Goal: Task Accomplishment & Management: Use online tool/utility

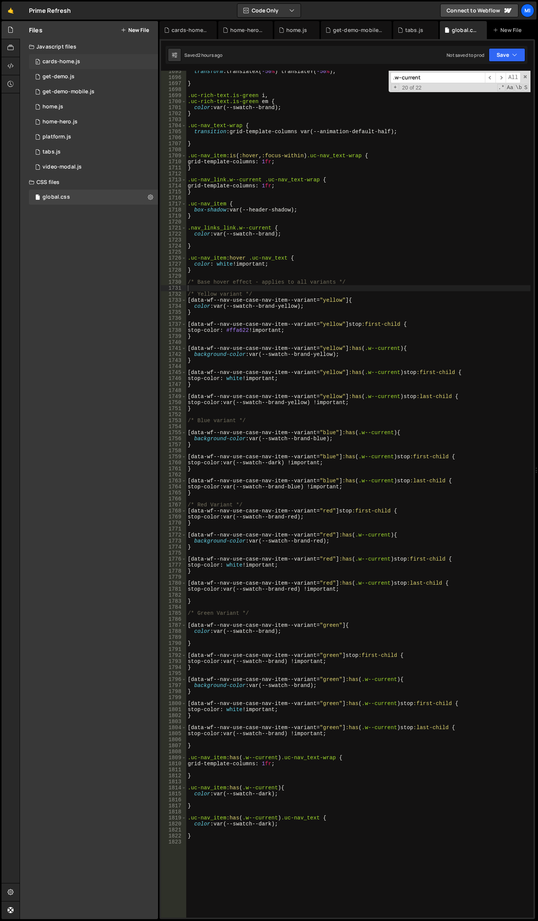
scroll to position [10450, 0]
click at [15, 13] on link "🤙" at bounding box center [11, 11] width 18 height 18
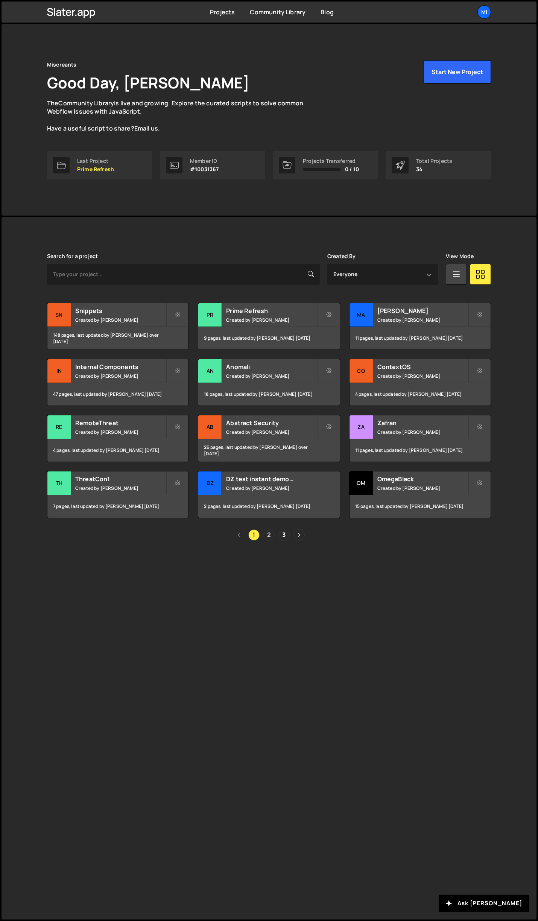
click at [270, 530] on link "2" at bounding box center [268, 534] width 11 height 11
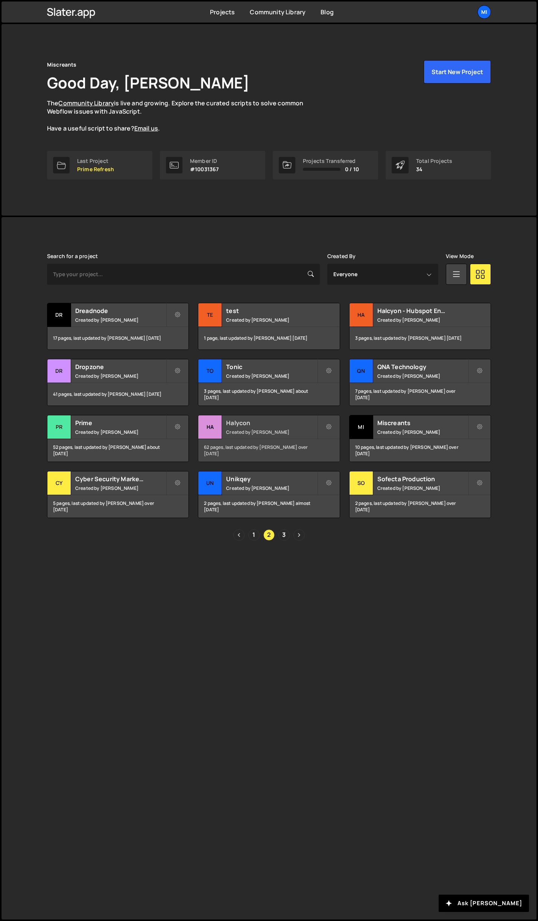
click at [280, 423] on h2 "Halycon" at bounding box center [271, 423] width 91 height 8
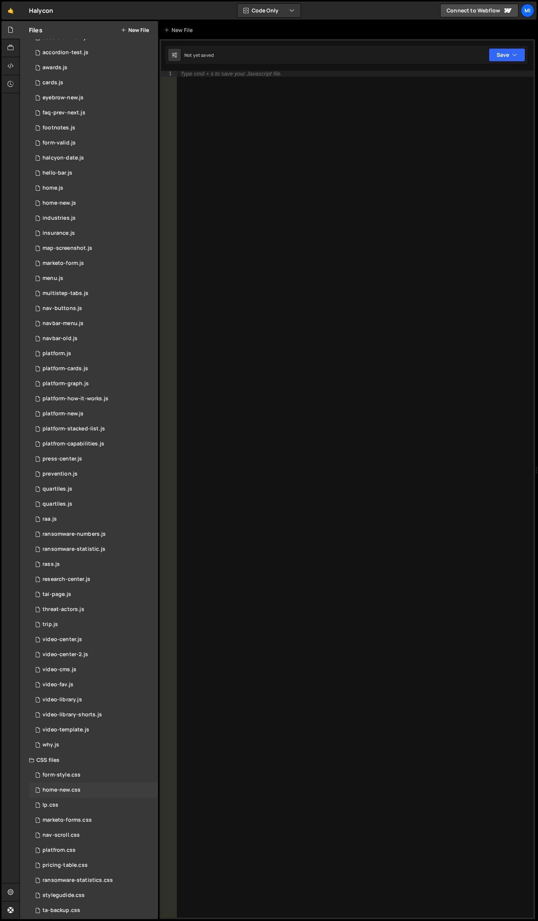
scroll to position [61, 0]
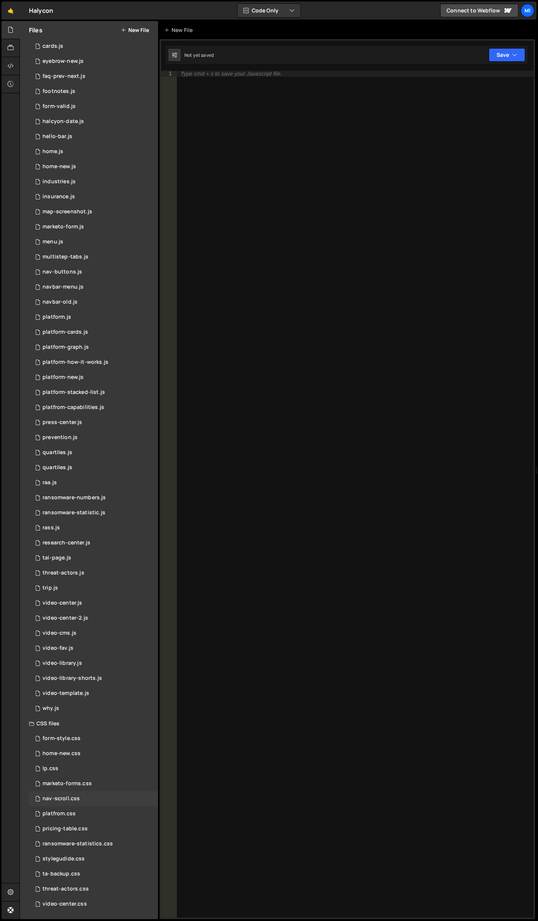
click at [88, 798] on div "nav-scroll.css 0" at bounding box center [93, 798] width 129 height 15
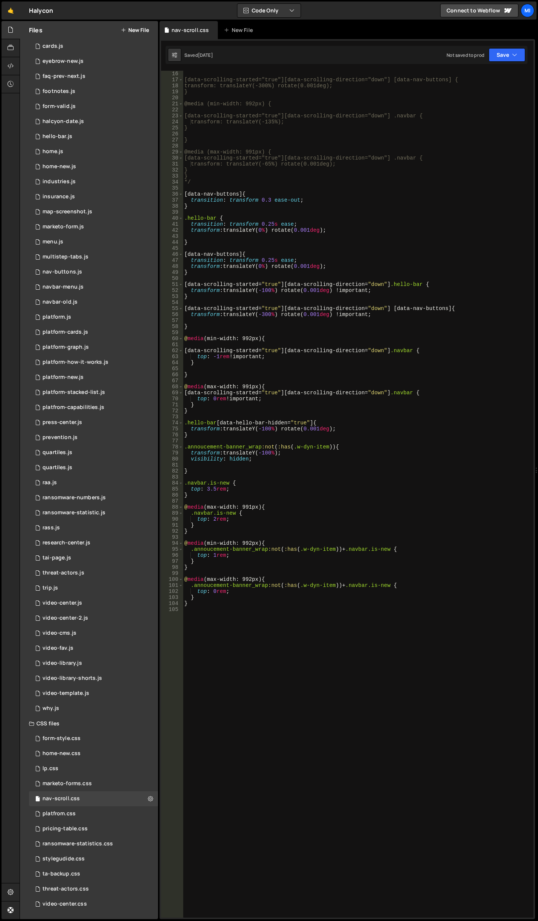
scroll to position [206, 0]
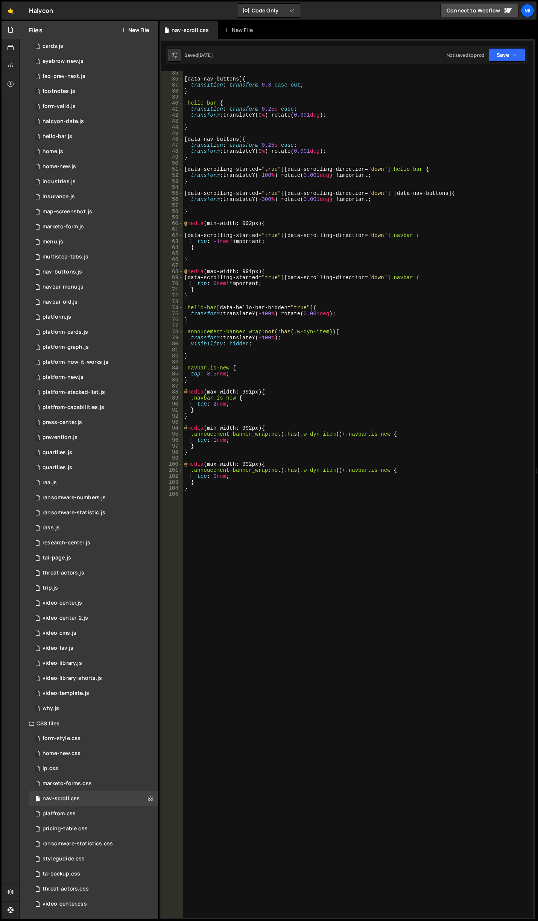
click at [342, 612] on div "[ data-nav-buttons ] { transition : transform 0.3 ease-out ; } .hello-bar { tra…" at bounding box center [357, 499] width 348 height 859
paste textarea "}"
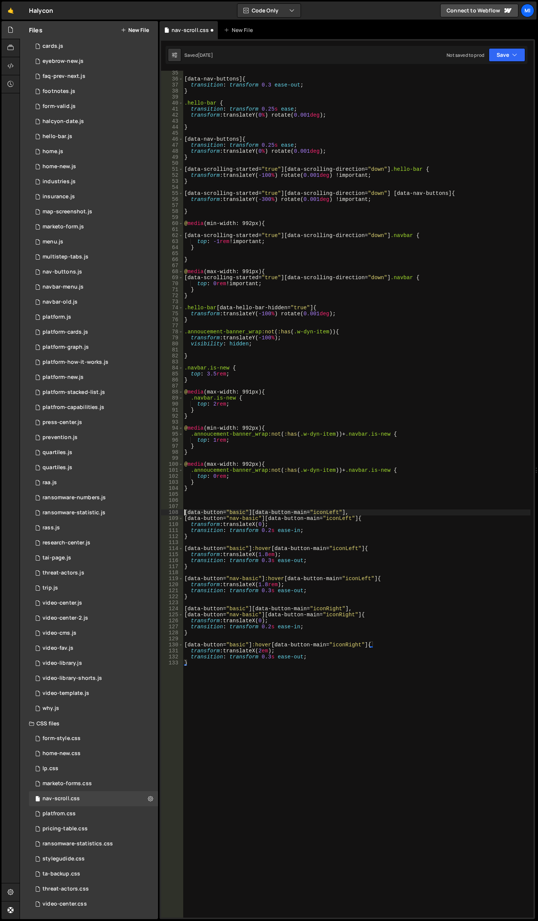
click at [185, 510] on div "[ data-nav-buttons ] { transition : transform 0.3 ease-out ; } .hello-bar { tra…" at bounding box center [357, 499] width 348 height 859
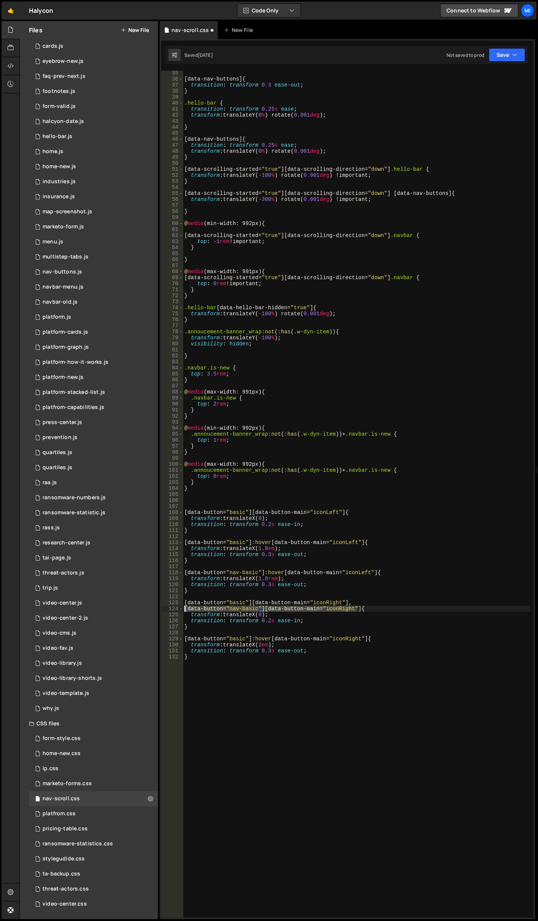
drag, startPoint x: 352, startPoint y: 609, endPoint x: 185, endPoint y: 610, distance: 167.4
click at [185, 610] on div "[ data-nav-buttons ] { transition : transform 0.3 ease-out ; } .hello-bar { tra…" at bounding box center [357, 499] width 348 height 859
type textarea "[data-button="basic"][data-button-main="iconRight"] {"
click at [206, 501] on div "[ data-nav-buttons ] { transition : transform 0.3 ease-out ; } .hello-bar { tra…" at bounding box center [357, 499] width 348 height 859
paste textarea "data-wf--button-main--button-size="small""
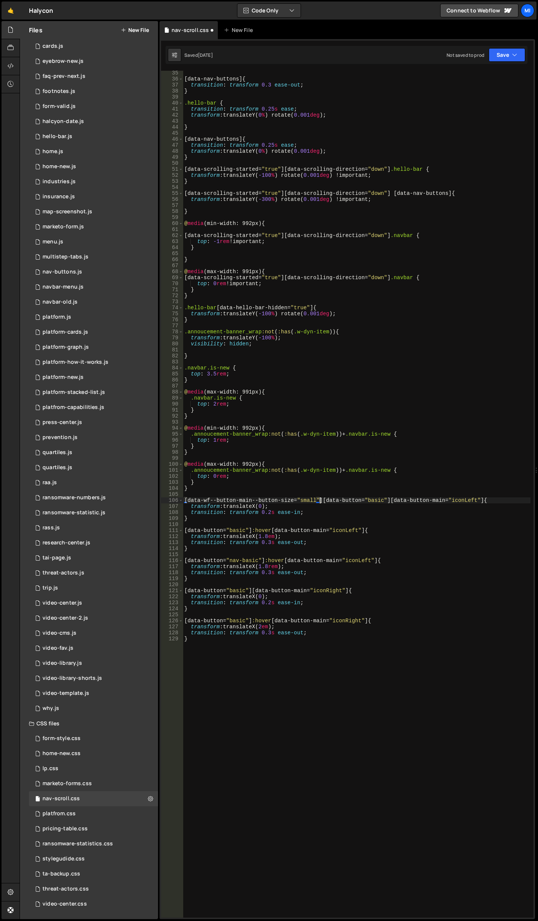
scroll to position [0, 9]
drag, startPoint x: 320, startPoint y: 499, endPoint x: 176, endPoint y: 500, distance: 143.7
click at [176, 500] on div "[data-wf--button-main--button-size="small"] [data-button="basic"][data-button-m…" at bounding box center [347, 494] width 372 height 847
click at [184, 530] on div "[ data-nav-buttons ] { transition : transform 0.3 ease-out ; } .hello-bar { tra…" at bounding box center [357, 499] width 348 height 859
paste textarea "[data-wf--button-main--button-size="small"]"
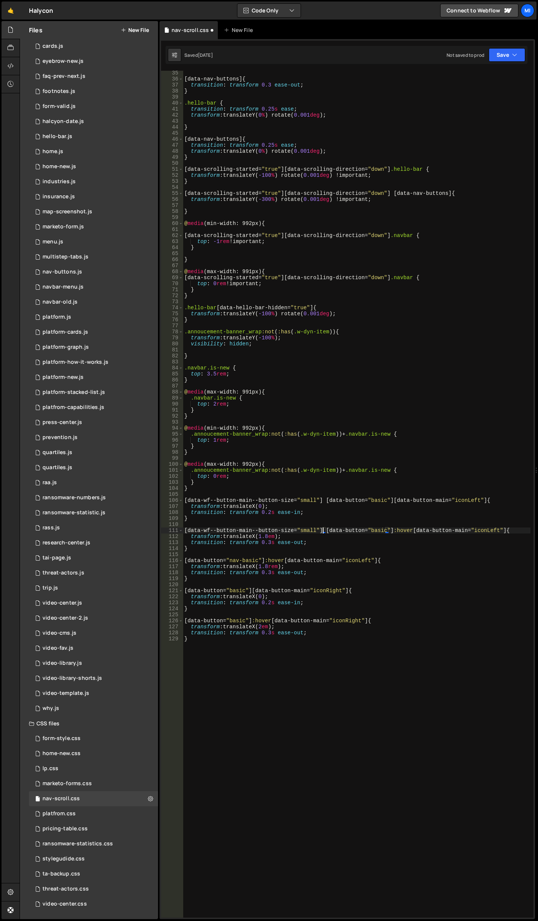
click at [185, 563] on div "[ data-nav-buttons ] { transition : transform 0.3 ease-out ; } .hello-bar { tra…" at bounding box center [357, 499] width 348 height 859
paste textarea "[data-wf--button-main--button-size="small"]"
click at [184, 589] on div "[ data-nav-buttons ] { transition : transform 0.3 ease-out ; } .hello-bar { tra…" at bounding box center [357, 499] width 348 height 859
paste textarea "[data-wf--button-main--button-size="small"]"
click at [184, 620] on div "[ data-nav-buttons ] { transition : transform 0.3 ease-out ; } .hello-bar { tra…" at bounding box center [357, 499] width 348 height 859
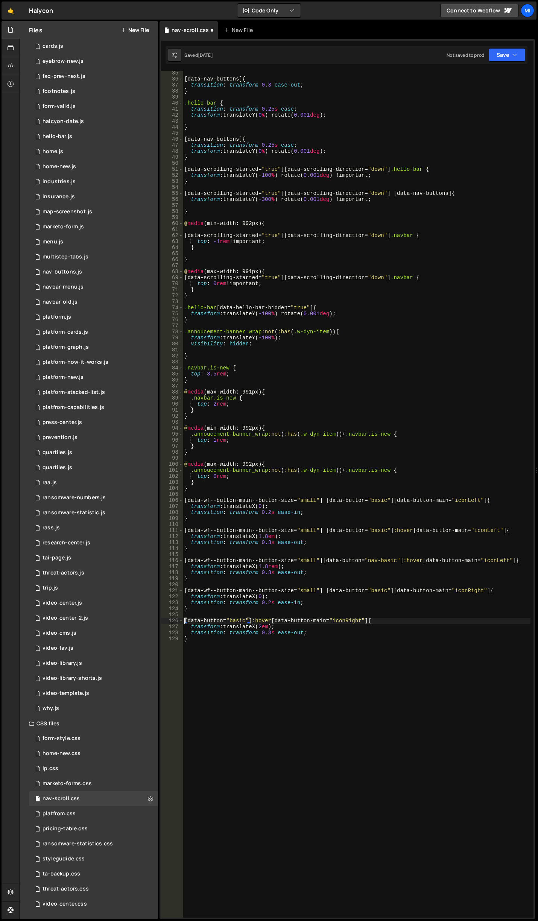
paste textarea "[data-wf--button-main--button-size="small"]"
click at [282, 597] on div "[ data-nav-buttons ] { transition : transform 0.3 ease-out ; } .hello-bar { tra…" at bounding box center [357, 499] width 348 height 859
click at [267, 566] on div "[ data-nav-buttons ] { transition : transform 0.3 ease-out ; } .hello-bar { tra…" at bounding box center [357, 499] width 348 height 859
click at [273, 564] on div "[ data-nav-buttons ] { transition : transform 0.3 ease-out ; } .hello-bar { tra…" at bounding box center [357, 499] width 348 height 859
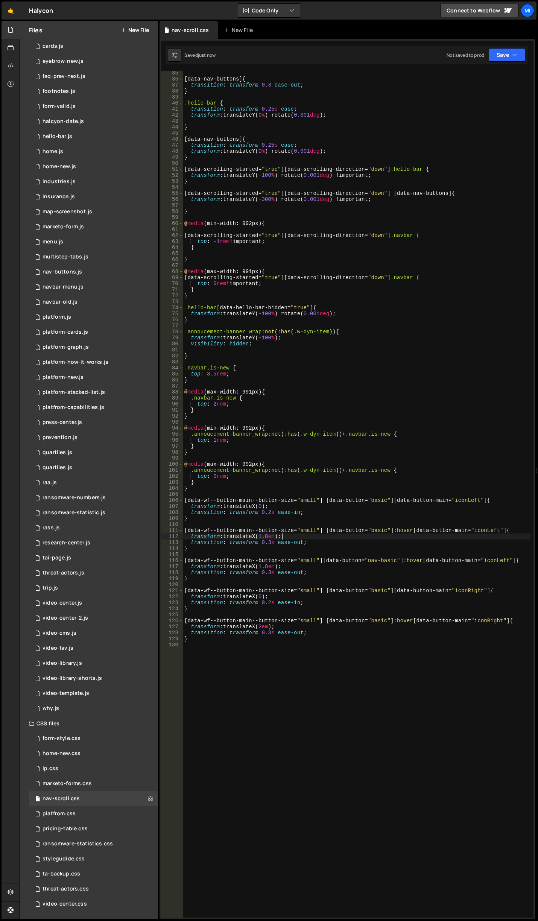
click at [289, 536] on div "[ data-nav-buttons ] { transition : transform 0.3 ease-out ; } .hello-bar { tra…" at bounding box center [357, 499] width 348 height 859
click at [266, 537] on div "[ data-nav-buttons ] { transition : transform 0.3 ease-out ; } .hello-bar { tra…" at bounding box center [357, 499] width 348 height 859
click at [283, 540] on div "[ data-nav-buttons ] { transition : transform 0.3 ease-out ; } .hello-bar { tra…" at bounding box center [357, 499] width 348 height 859
click at [323, 531] on div "[ data-nav-buttons ] { transition : transform 0.3 ease-out ; } .hello-bar { tra…" at bounding box center [357, 499] width 348 height 859
click at [278, 537] on div "[ data-nav-buttons ] { transition : transform 0.3 ease-out ; } .hello-bar { tra…" at bounding box center [357, 499] width 348 height 859
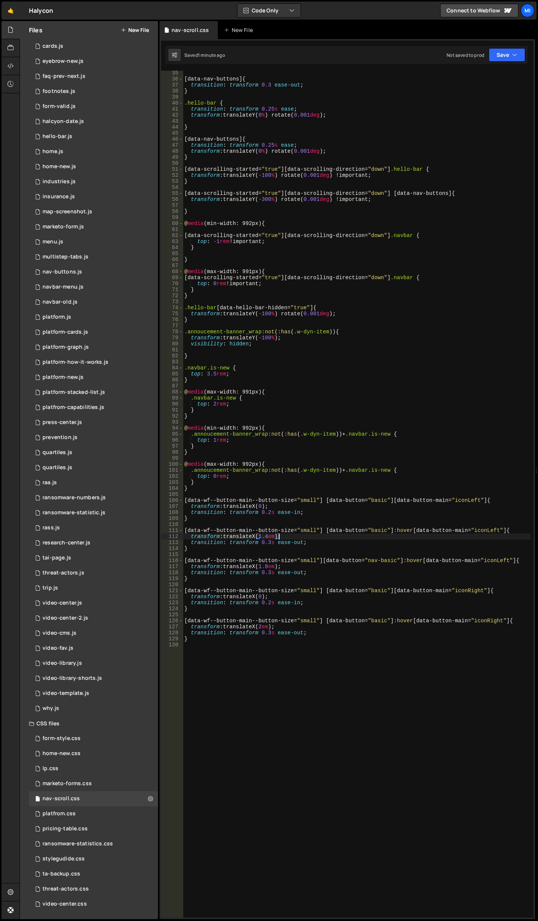
click at [279, 537] on div "[ data-nav-buttons ] { transition : transform 0.3 ease-out ; } .hello-bar { tra…" at bounding box center [357, 499] width 348 height 859
drag, startPoint x: 287, startPoint y: 537, endPoint x: 186, endPoint y: 535, distance: 100.8
click at [186, 535] on div "[ data-nav-buttons ] { transition : transform 0.3 ease-out ; } .hello-bar { tra…" at bounding box center [357, 499] width 348 height 859
drag, startPoint x: 285, startPoint y: 566, endPoint x: 182, endPoint y: 566, distance: 102.7
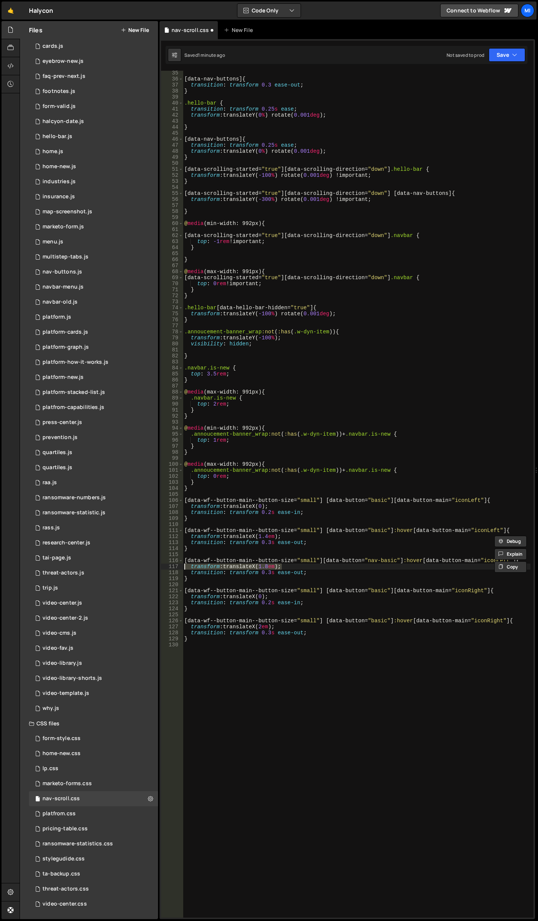
click at [182, 566] on div "transform: translateX(1.4em); 35 36 37 38 39 40 41 42 43 44 45 46 47 48 49 50 5…" at bounding box center [347, 494] width 372 height 847
paste textarea "transform: translateX(1.4"
click at [280, 566] on div "[ data-nav-buttons ] { transition : transform 0.3 ease-out ; } .hello-bar { tra…" at bounding box center [357, 499] width 348 height 859
click at [329, 549] on div "[ data-nav-buttons ] { transition : transform 0.3 ease-out ; } .hello-bar { tra…" at bounding box center [357, 499] width 348 height 859
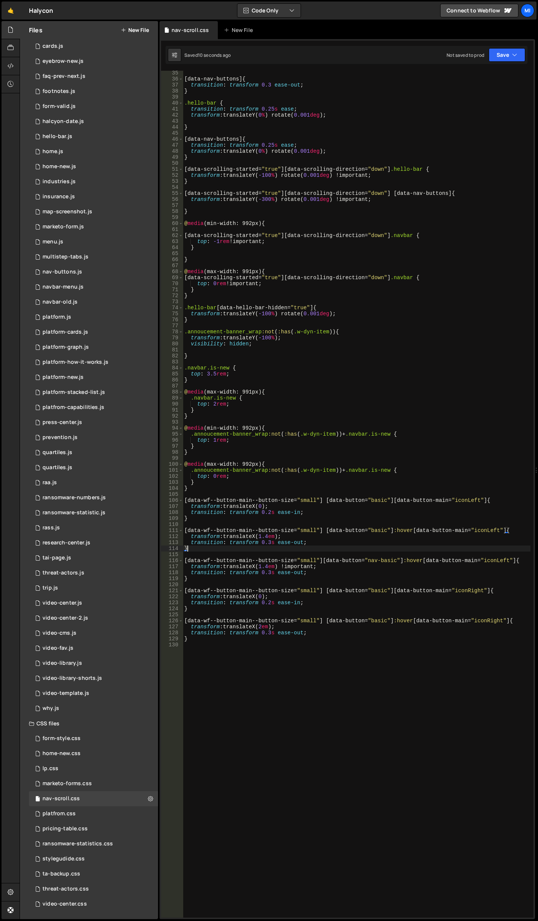
click at [268, 566] on div "[ data-nav-buttons ] { transition : transform 0.3 ease-out ; } .hello-bar { tra…" at bounding box center [357, 499] width 348 height 859
type textarea "transform: translateX(1.4rem) !important;"
click at [293, 524] on div "[ data-nav-buttons ] { transition : transform 0.3 ease-out ; } .hello-bar { tra…" at bounding box center [357, 499] width 348 height 859
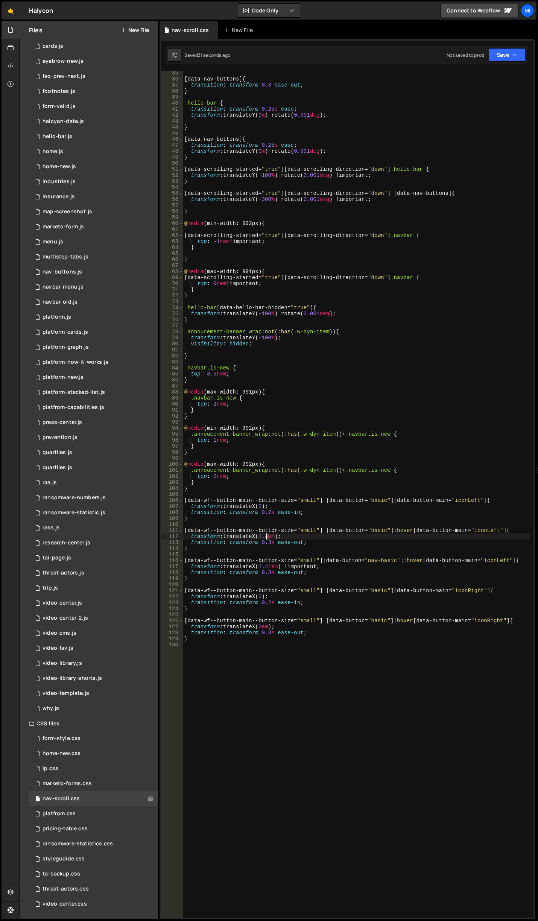
click at [266, 536] on div "[ data-nav-buttons ] { transition : transform 0.3 ease-out ; } .hello-bar { tra…" at bounding box center [357, 499] width 348 height 859
click at [280, 536] on div "[ data-nav-buttons ] { transition : transform 0.3 ease-out ; } .hello-bar { tra…" at bounding box center [357, 499] width 348 height 859
click at [264, 505] on div "[ data-nav-buttons ] { transition : transform 0.3 ease-out ; } .hello-bar { tra…" at bounding box center [357, 499] width 348 height 859
click at [283, 506] on div "[ data-nav-buttons ] { transition : transform 0.3 ease-out ; } .hello-bar { tra…" at bounding box center [357, 499] width 348 height 859
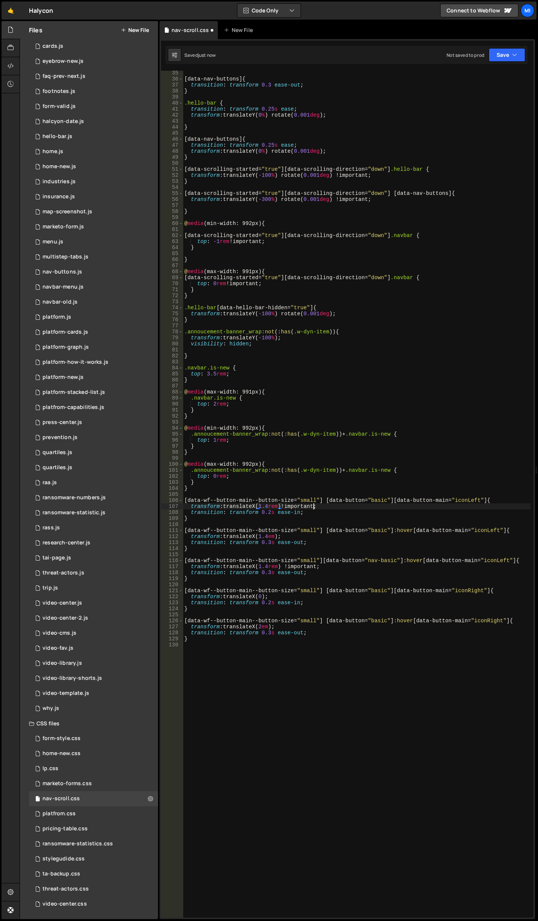
scroll to position [0, 7]
drag, startPoint x: 320, startPoint y: 500, endPoint x: 325, endPoint y: 483, distance: 17.6
click at [320, 499] on div "[ data-nav-buttons ] { transition : transform 0.3 ease-out ; } .hello-bar { tra…" at bounding box center [357, 499] width 348 height 859
click at [386, 500] on div "[ data-nav-buttons ] { transition : transform 0.3 ease-out ; } .hello-bar { tra…" at bounding box center [357, 499] width 348 height 859
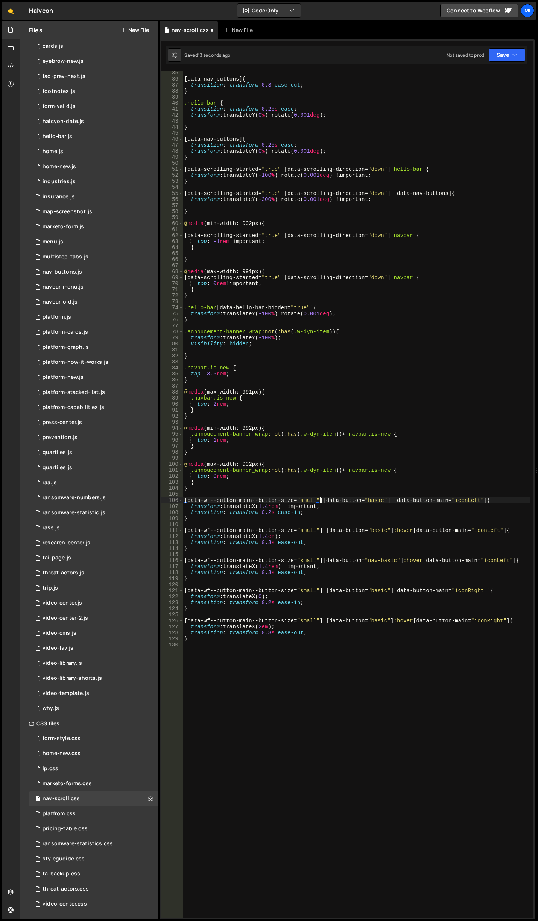
click at [319, 500] on div "[ data-nav-buttons ] { transition : transform 0.3 ease-out ; } .hello-bar { tra…" at bounding box center [357, 499] width 348 height 859
click at [322, 499] on div "[ data-nav-buttons ] { transition : transform 0.3 ease-out ; } .hello-bar { tra…" at bounding box center [357, 499] width 348 height 859
click at [282, 510] on div "[ data-nav-buttons ] { transition : transform 0.3 ease-out ; } .hello-bar { tra…" at bounding box center [357, 499] width 348 height 859
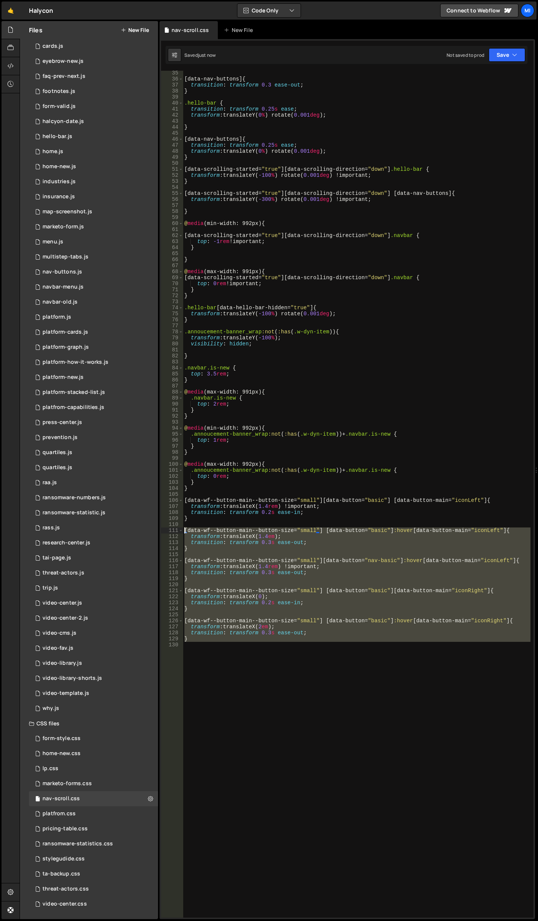
drag, startPoint x: 211, startPoint y: 650, endPoint x: 197, endPoint y: 526, distance: 124.6
click at [141, 529] on div "Files New File Javascript files 0 accordion-test.js 0 0 accordion-test.js 0 1 a…" at bounding box center [279, 470] width 518 height 898
type textarea "[data-wf--button-main--button-size="small"] [data-button="basic"]:hover [data-b…"
click at [230, 524] on div "[ data-nav-buttons ] { transition : transform 0.3 ease-out ; } .hello-bar { tra…" at bounding box center [357, 499] width 348 height 859
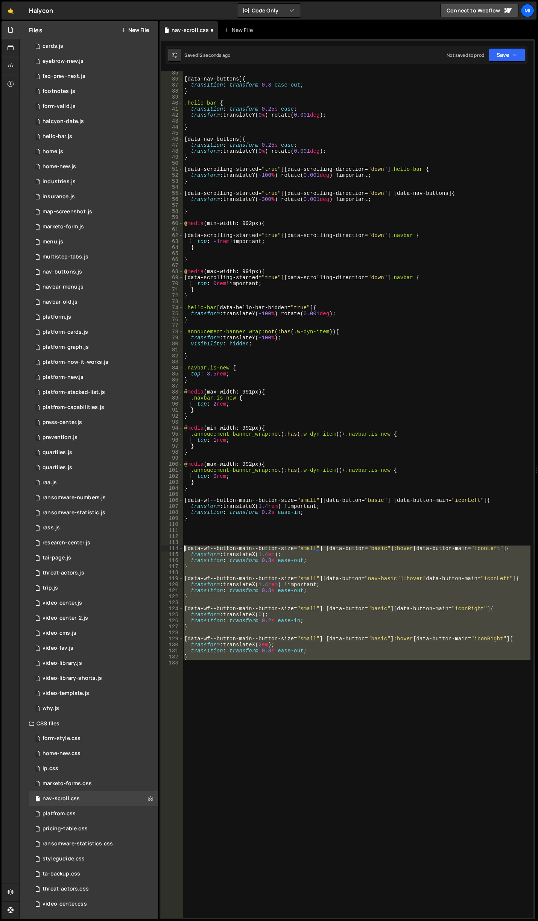
drag, startPoint x: 230, startPoint y: 663, endPoint x: 155, endPoint y: 550, distance: 136.0
click at [155, 550] on div "Files New File Javascript files 0 accordion-test.js 0 0 accordion-test.js 0 1 a…" at bounding box center [279, 470] width 518 height 898
type textarea "[data-wf--button-main--button-size="small"] [data-button="basic"]:hover [data-b…"
click at [311, 535] on div "[ data-nav-buttons ] { transition : transform 0.3 ease-out ; } .hello-bar { tra…" at bounding box center [357, 499] width 348 height 859
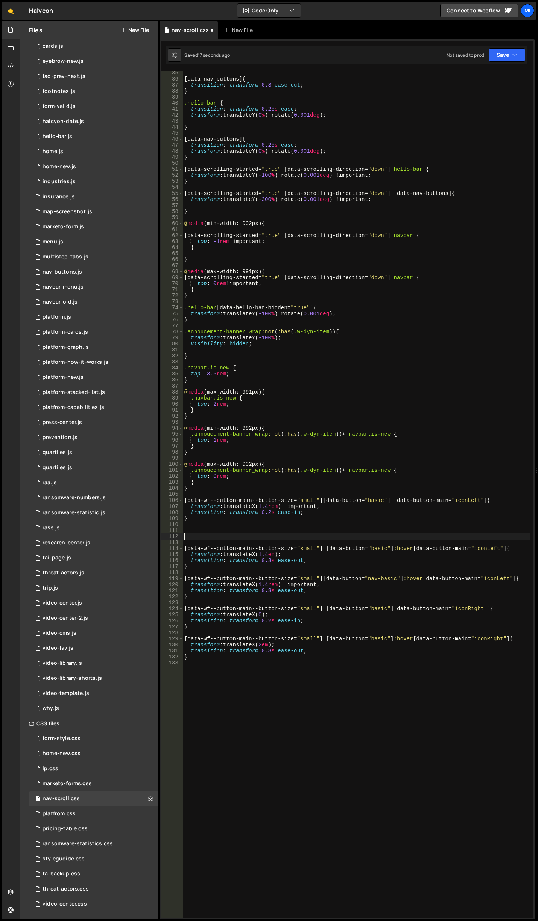
click at [311, 532] on div "[ data-nav-buttons ] { transition : transform 0.3 ease-out ; } .hello-bar { tra…" at bounding box center [357, 499] width 348 height 859
click at [312, 530] on div "[ data-nav-buttons ] { transition : transform 0.3 ease-out ; } .hello-bar { tra…" at bounding box center [357, 499] width 348 height 859
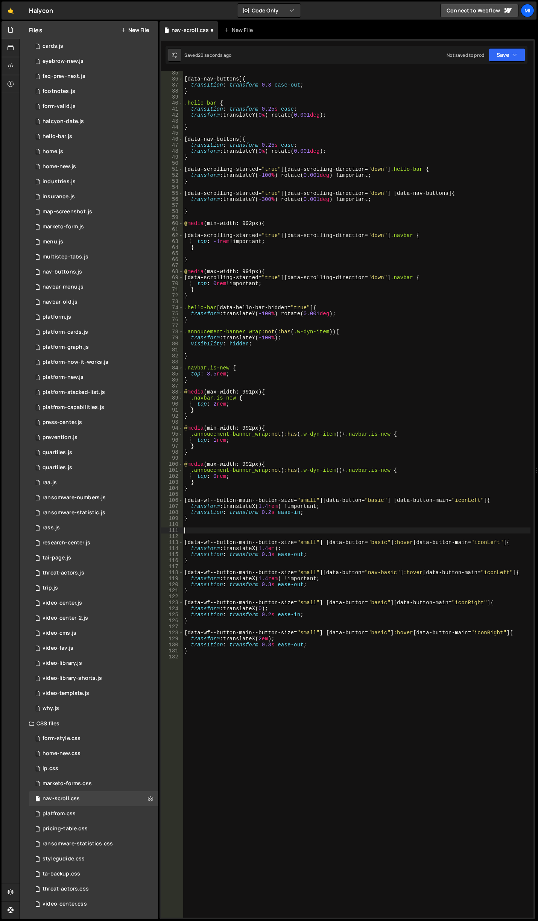
click at [319, 498] on div "[ data-nav-buttons ] { transition : transform 0.3 ease-out ; } .hello-bar { tra…" at bounding box center [357, 499] width 348 height 859
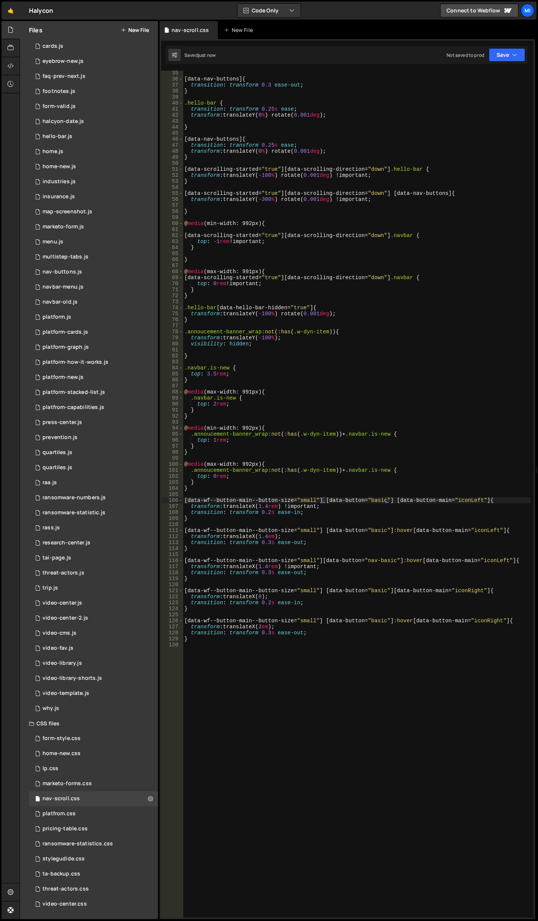
click at [323, 499] on div "[ data-nav-buttons ] { transition : transform 0.3 ease-out ; } .hello-bar { tra…" at bounding box center [357, 499] width 348 height 859
click at [323, 533] on div "[ data-nav-buttons ] { transition : transform 0.3 ease-out ; } .hello-bar { tra…" at bounding box center [357, 499] width 348 height 859
click at [322, 592] on div "[ data-nav-buttons ] { transition : transform 0.3 ease-out ; } .hello-bar { tra…" at bounding box center [357, 499] width 348 height 859
click at [322, 619] on div "[ data-nav-buttons ] { transition : transform 0.3 ease-out ; } .hello-bar { tra…" at bounding box center [357, 499] width 348 height 859
click at [308, 521] on div "[ data-nav-buttons ] { transition : transform 0.3 ease-out ; } .hello-bar { tra…" at bounding box center [357, 499] width 348 height 859
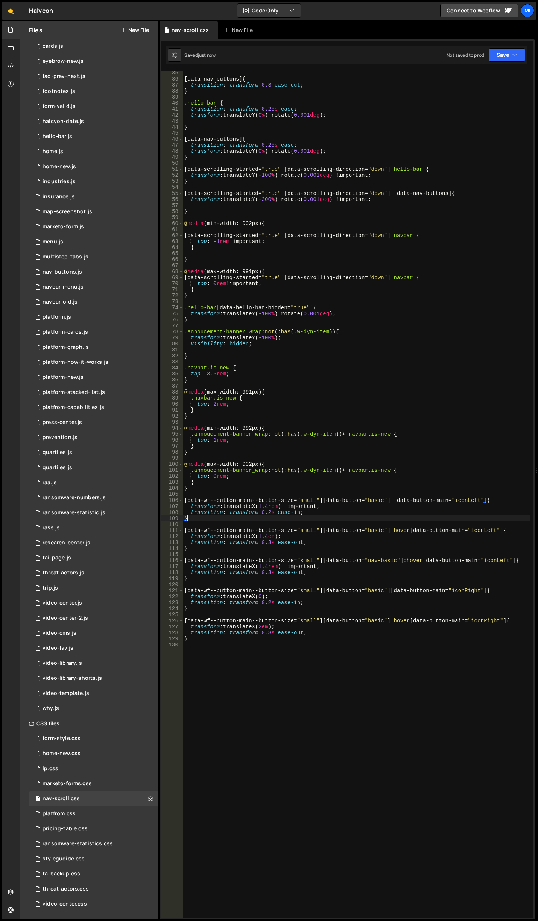
scroll to position [0, 0]
click at [270, 507] on div "[ data-nav-buttons ] { transition : transform 0.3 ease-out ; } .hello-bar { tra…" at bounding box center [357, 499] width 348 height 859
click at [269, 536] on div "[ data-nav-buttons ] { transition : transform 0.3 ease-out ; } .hello-bar { tra…" at bounding box center [357, 499] width 348 height 859
click at [269, 565] on div "[ data-nav-buttons ] { transition : transform 0.3 ease-out ; } .hello-bar { tra…" at bounding box center [357, 499] width 348 height 859
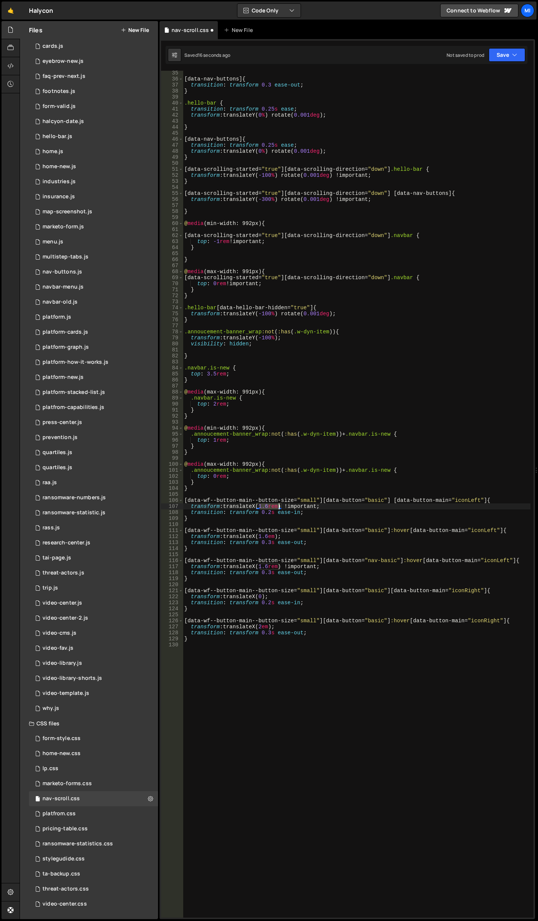
drag, startPoint x: 261, startPoint y: 504, endPoint x: 278, endPoint y: 504, distance: 16.9
click at [278, 504] on div "[ data-nav-buttons ] { transition : transform 0.3 ease-out ; } .hello-bar { tra…" at bounding box center [357, 499] width 348 height 859
click at [272, 536] on div "[ data-nav-buttons ] { transition : transform 0.3 ease-out ; } .hello-bar { tra…" at bounding box center [357, 499] width 348 height 859
drag, startPoint x: 269, startPoint y: 508, endPoint x: 299, endPoint y: 506, distance: 30.5
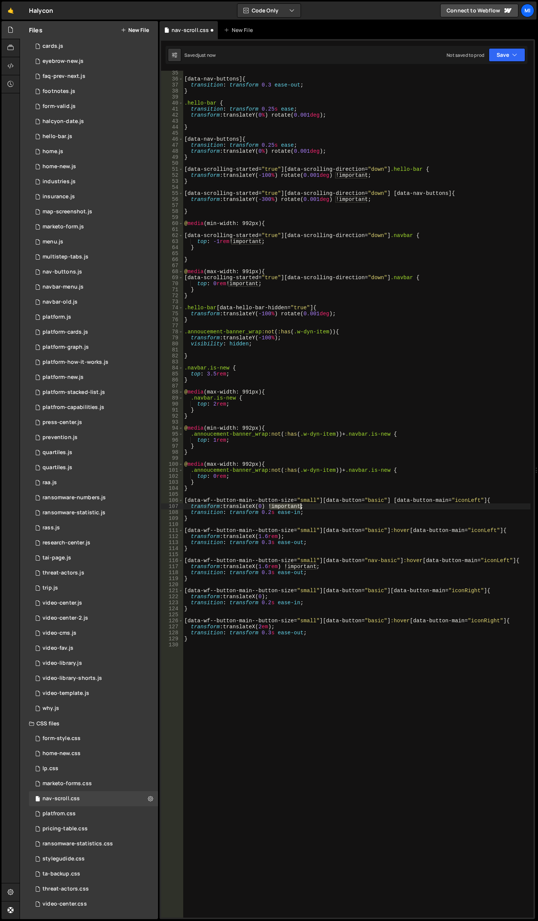
click at [299, 506] on div "[ data-nav-buttons ] { transition : transform 0.3 ease-out ; } .hello-bar { tra…" at bounding box center [357, 499] width 348 height 859
type textarea "transform: translateX(0);"
click at [375, 770] on div "[ data-nav-buttons ] { transition : transform 0.3 ease-out ; } .hello-bar { tra…" at bounding box center [357, 499] width 348 height 859
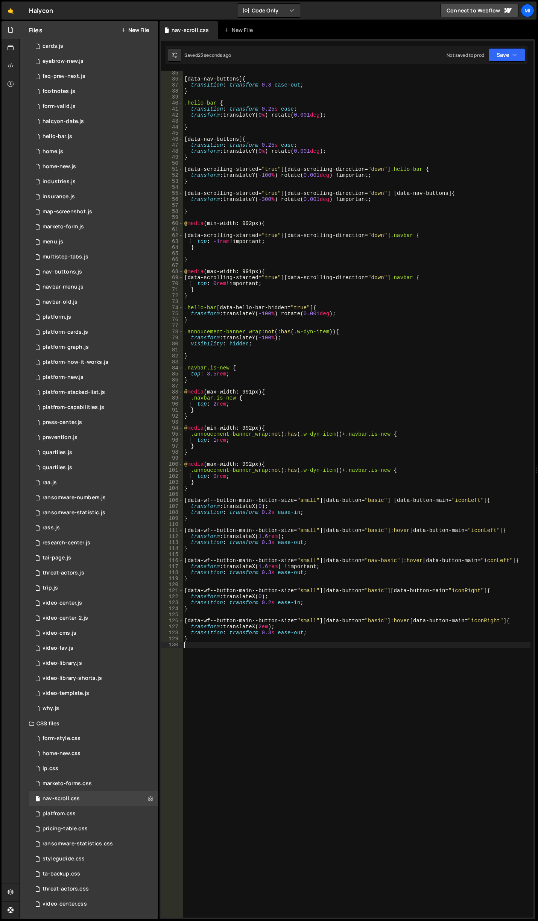
click at [375, 770] on div "[ data-nav-buttons ] { transition : transform 0.3 ease-out ; } .hello-bar { tra…" at bounding box center [357, 499] width 348 height 859
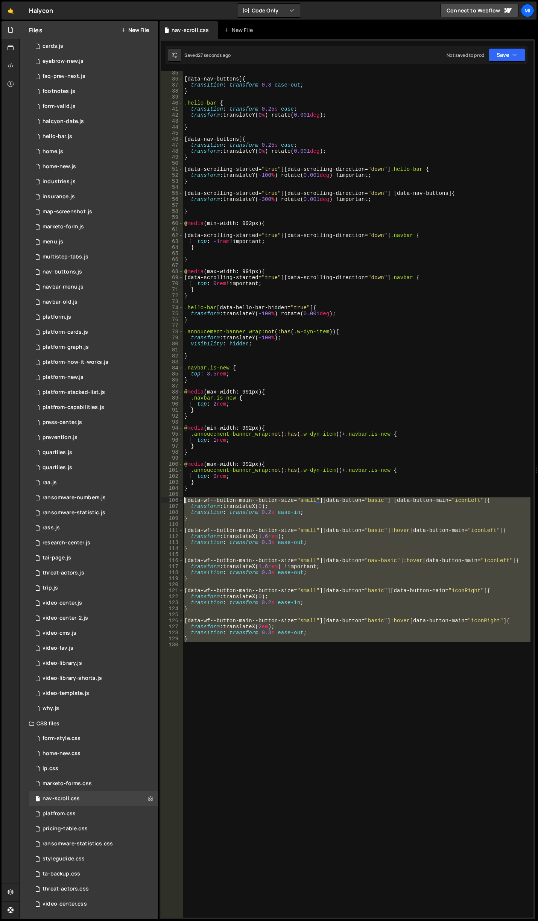
drag, startPoint x: 231, startPoint y: 671, endPoint x: 174, endPoint y: 498, distance: 182.0
click at [174, 498] on div "35 36 37 38 39 40 41 42 43 44 45 46 47 48 49 50 51 52 53 54 55 56 57 58 59 60 6…" at bounding box center [347, 494] width 372 height 847
type textarea "[data-wf--button-main--button-size="small"][data-button="basic"] [data-button-m…"
click at [244, 668] on div "[ data-nav-buttons ] { transition : transform 0.3 ease-out ; } .hello-bar { tra…" at bounding box center [357, 499] width 348 height 859
drag, startPoint x: 240, startPoint y: 662, endPoint x: 176, endPoint y: 499, distance: 175.7
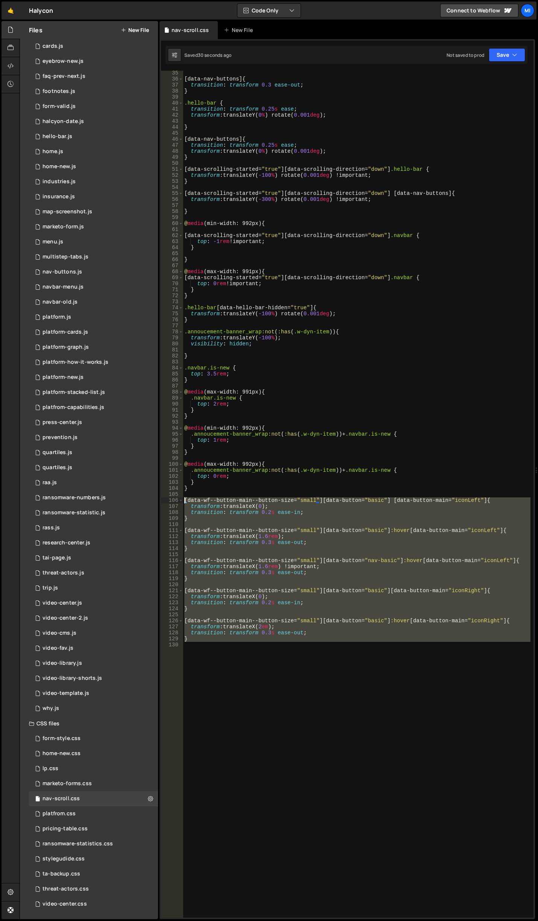
click at [176, 499] on div "35 36 37 38 39 40 41 42 43 44 45 46 47 48 49 50 51 52 53 54 55 56 57 58 59 60 6…" at bounding box center [347, 494] width 372 height 847
type textarea "[data-wf--button-main--button-size="small"][data-button="basic"] [data-button-m…"
click at [260, 719] on div "[ data-nav-buttons ] { transition : transform 0.3 ease-out ; } .hello-bar { tra…" at bounding box center [357, 494] width 348 height 847
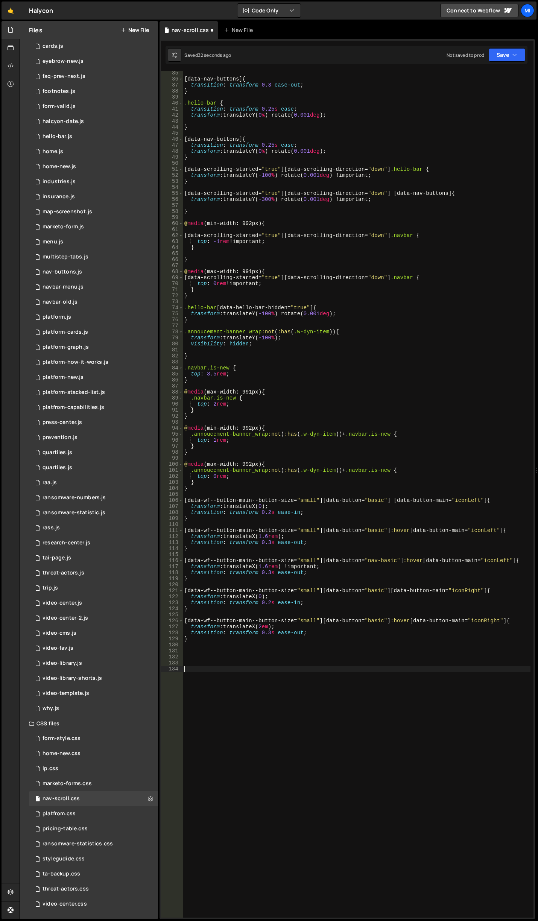
paste textarea "transition: transform 0.2s ease-in;"
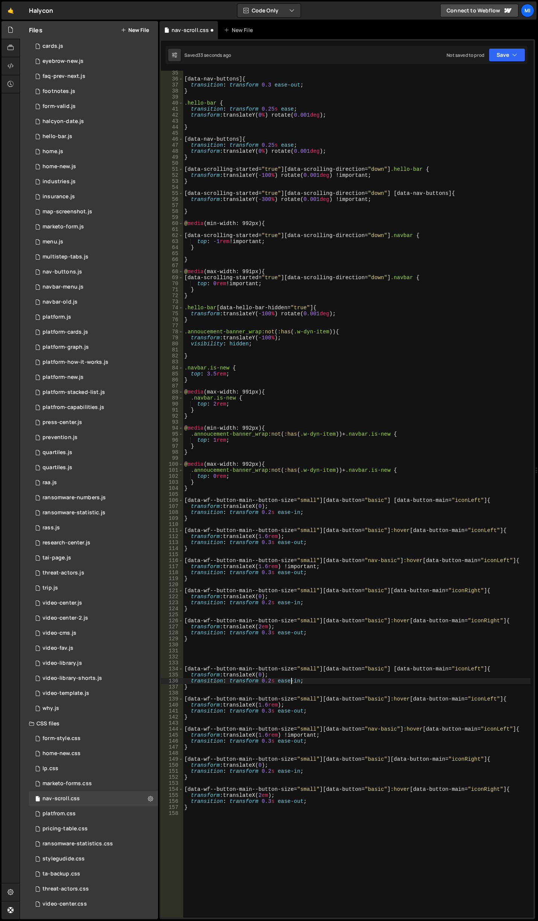
click at [290, 683] on div "[ data-nav-buttons ] { transition : transform 0.3 ease-out ; } .hello-bar { tra…" at bounding box center [357, 499] width 348 height 859
drag, startPoint x: 298, startPoint y: 668, endPoint x: 307, endPoint y: 668, distance: 8.7
click at [307, 668] on div "[ data-nav-buttons ] { transition : transform 0.3 ease-out ; } .hello-bar { tra…" at bounding box center [357, 499] width 348 height 859
click at [311, 668] on div "[ data-nav-buttons ] { transition : transform 0.3 ease-out ; } .hello-bar { tra…" at bounding box center [357, 499] width 348 height 859
click at [314, 699] on div "[ data-nav-buttons ] { transition : transform 0.3 ease-out ; } .hello-bar { tra…" at bounding box center [357, 499] width 348 height 859
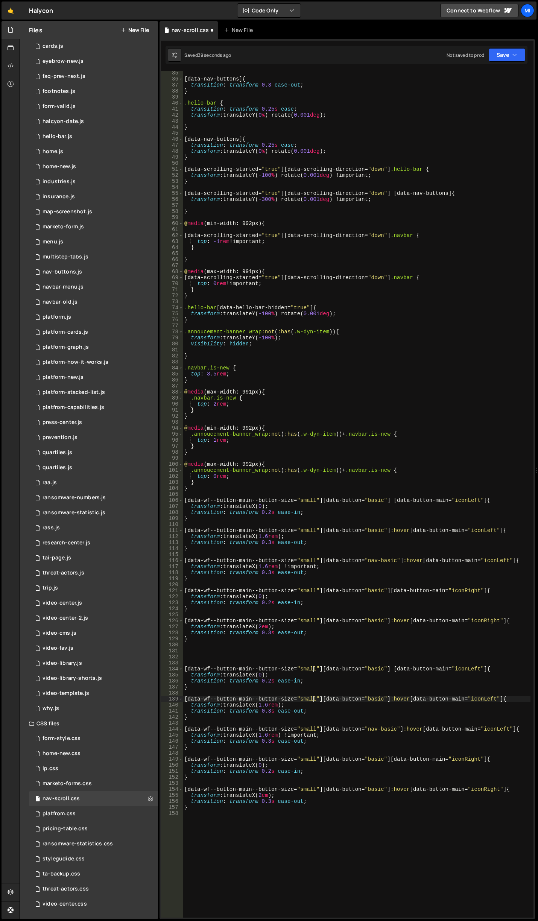
click at [313, 728] on div "[ data-nav-buttons ] { transition : transform 0.3 ease-out ; } .hello-bar { tra…" at bounding box center [357, 499] width 348 height 859
click at [313, 758] on div "[ data-nav-buttons ] { transition : transform 0.3 ease-out ; } .hello-bar { tra…" at bounding box center [357, 499] width 348 height 859
click at [313, 787] on div "[ data-nav-buttons ] { transition : transform 0.3 ease-out ; } .hello-bar { tra…" at bounding box center [357, 499] width 348 height 859
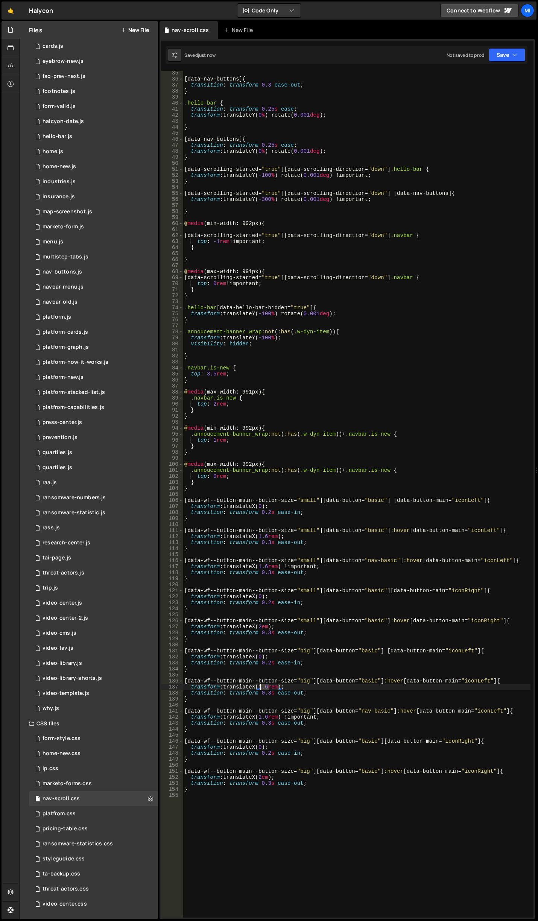
drag, startPoint x: 268, startPoint y: 688, endPoint x: 261, endPoint y: 687, distance: 7.6
click at [261, 687] on div "[ data-nav-buttons ] { transition : transform 0.3 ease-out ; } .hello-bar { tra…" at bounding box center [357, 499] width 348 height 859
type textarea "transform: translateX(2rem);"
drag, startPoint x: 235, startPoint y: 705, endPoint x: 257, endPoint y: 705, distance: 21.8
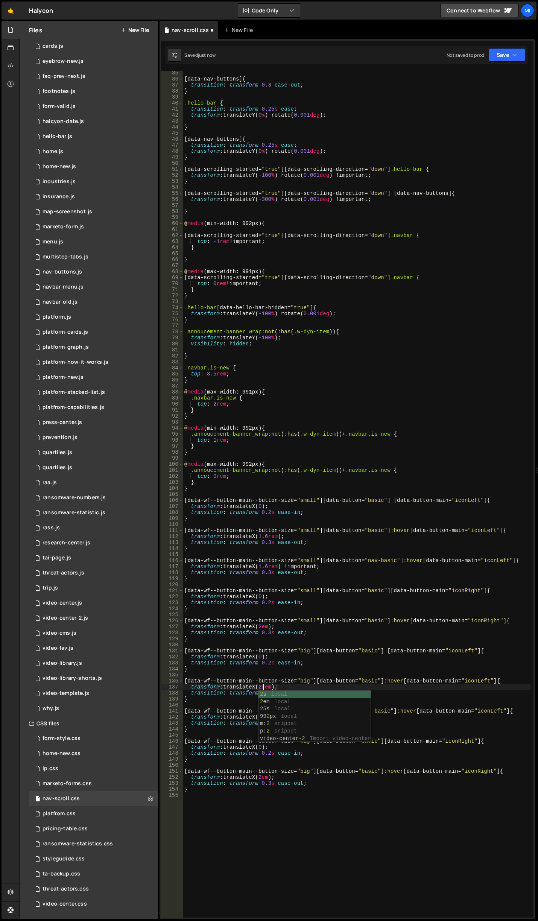
click at [235, 704] on div "[ data-nav-buttons ] { transition : transform 0.3 ease-out ; } .hello-bar { tra…" at bounding box center [357, 499] width 348 height 859
drag, startPoint x: 269, startPoint y: 715, endPoint x: 260, endPoint y: 715, distance: 8.7
click at [260, 715] on div "[ data-nav-buttons ] { transition : transform 0.3 ease-out ; } .hello-bar { tra…" at bounding box center [357, 499] width 348 height 859
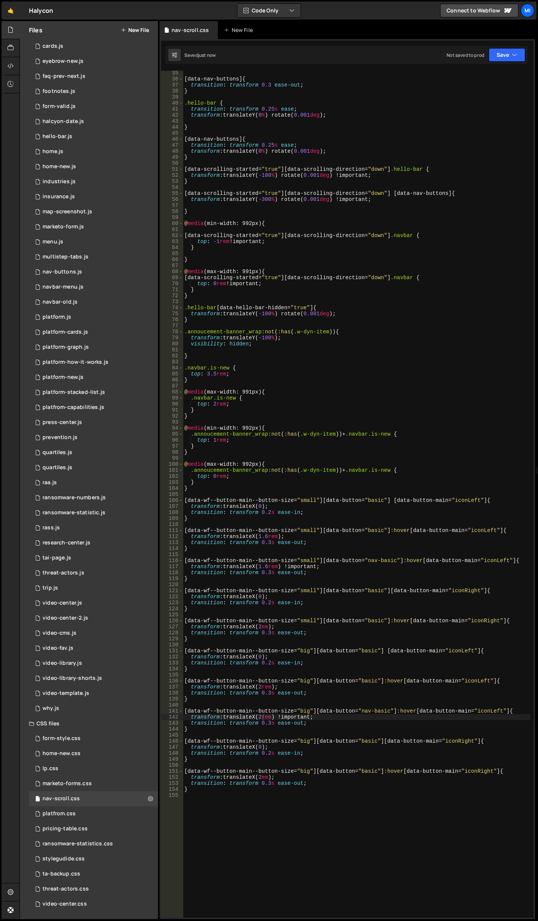
click at [349, 650] on div "[ data-nav-buttons ] { transition : transform 0.3 ease-out ; } .hello-bar { tra…" at bounding box center [357, 499] width 348 height 859
click at [285, 684] on div "[ data-nav-buttons ] { transition : transform 0.3 ease-out ; } .hello-bar { tra…" at bounding box center [357, 499] width 348 height 859
click at [264, 683] on div "[ data-nav-buttons ] { transition : transform 0.3 ease-out ; } .hello-bar { tra…" at bounding box center [357, 499] width 348 height 859
type textarea "}"
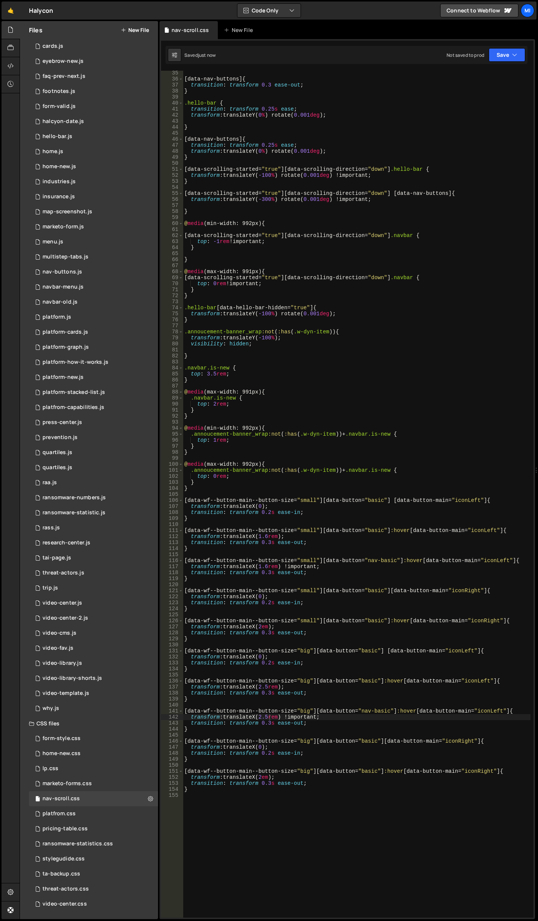
click at [268, 686] on div "[ data-nav-buttons ] { transition : transform 0.3 ease-out ; } .hello-bar { tra…" at bounding box center [357, 499] width 348 height 859
click at [268, 717] on div "[ data-nav-buttons ] { transition : transform 0.3 ease-out ; } .hello-bar { tra…" at bounding box center [357, 499] width 348 height 859
click at [269, 641] on div "[ data-nav-buttons ] { transition : transform 0.3 ease-out ; } .hello-bar { tra…" at bounding box center [357, 499] width 348 height 859
type textarea "}"
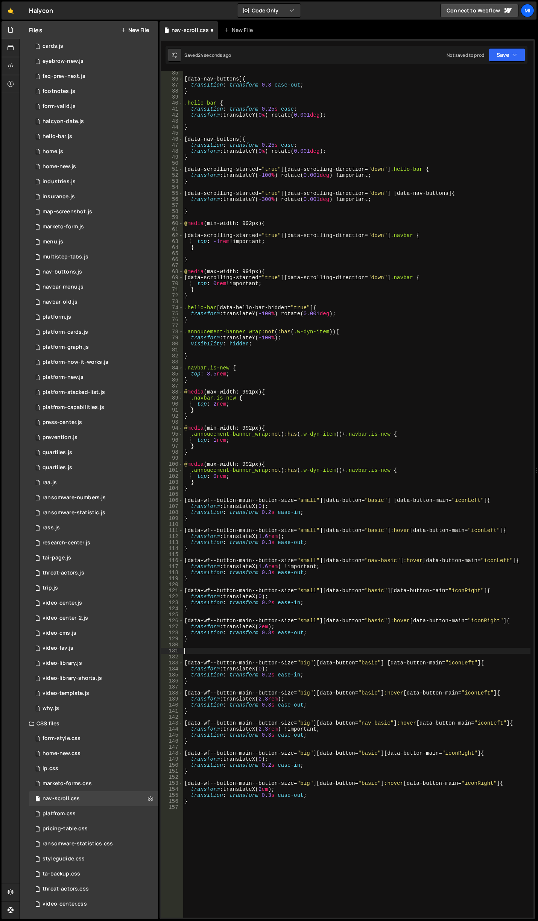
type textarea "."
click at [318, 559] on div "[ data-nav-buttons ] { transition : transform 0.3 ease-out ; } .hello-bar { tra…" at bounding box center [357, 499] width 348 height 859
type textarea "[data-wf--button-main--button-size="small"][data-button="nav-basic"]:hover [dat…"
click at [210, 493] on div "[ data-nav-buttons ] { transition : transform 0.3 ease-out ; } .hello-bar { tra…" at bounding box center [357, 499] width 348 height 859
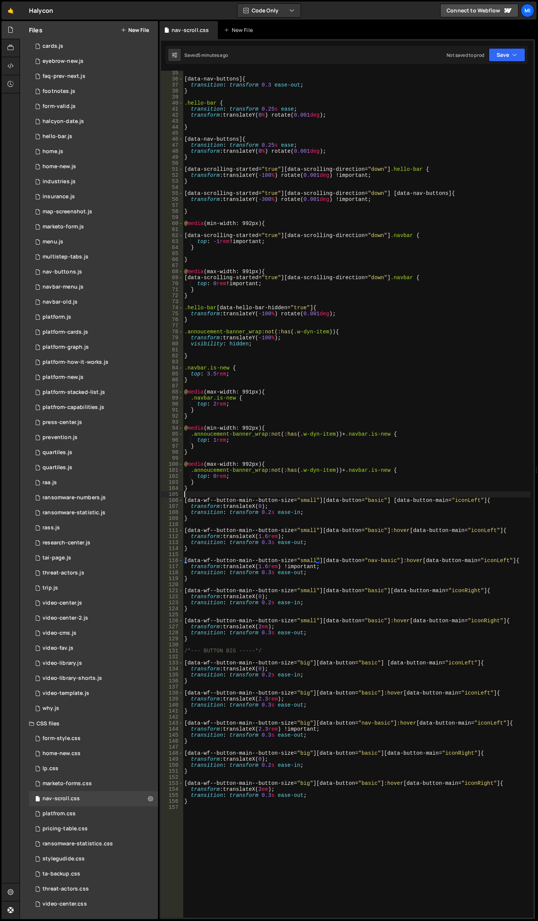
scroll to position [0, 0]
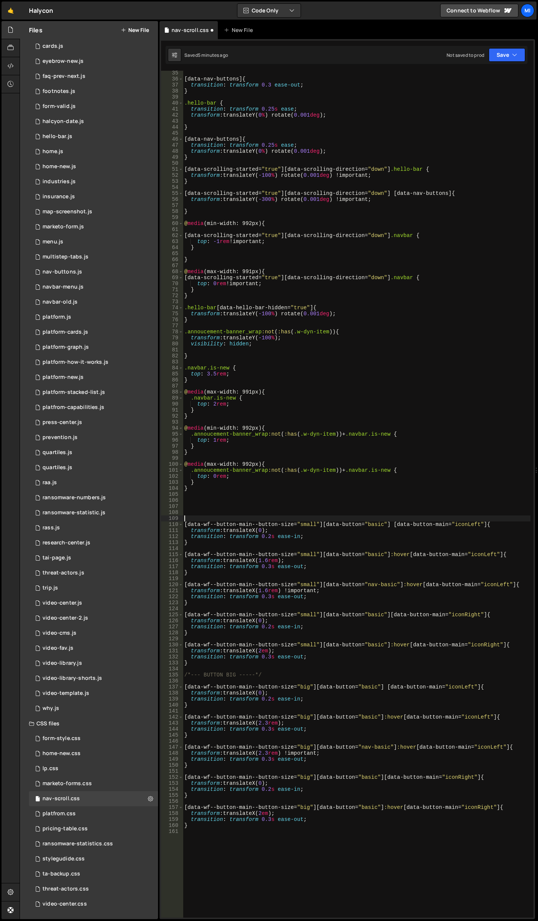
click at [229, 509] on div "[ data-nav-buttons ] { transition : transform 0.3 ease-out ; } .hello-bar { tra…" at bounding box center [357, 499] width 348 height 859
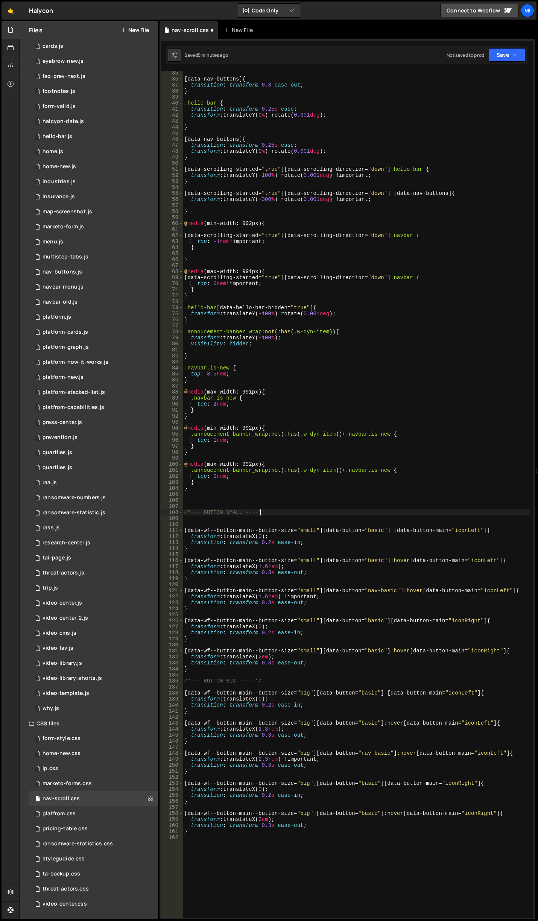
scroll to position [0, 5]
type textarea "/*--- BUTTON SMALL ----*/"
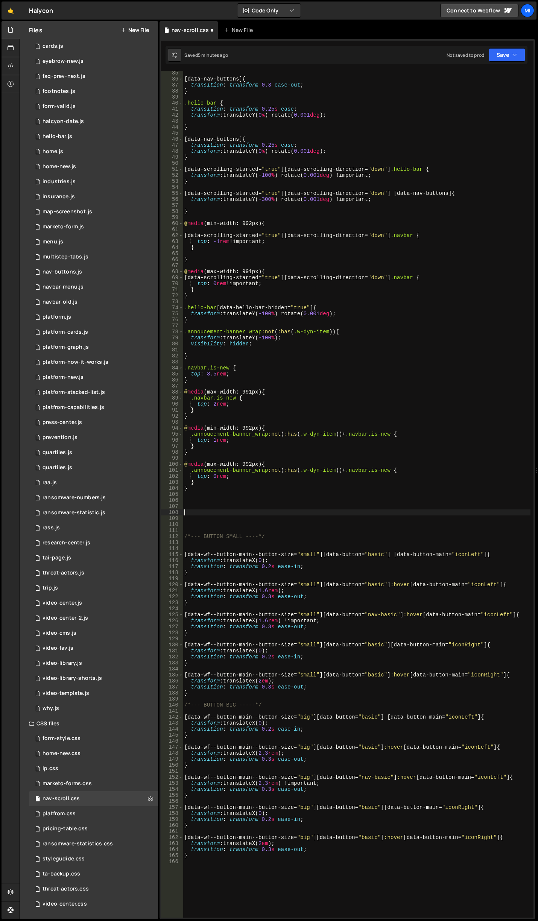
paste textarea "}"
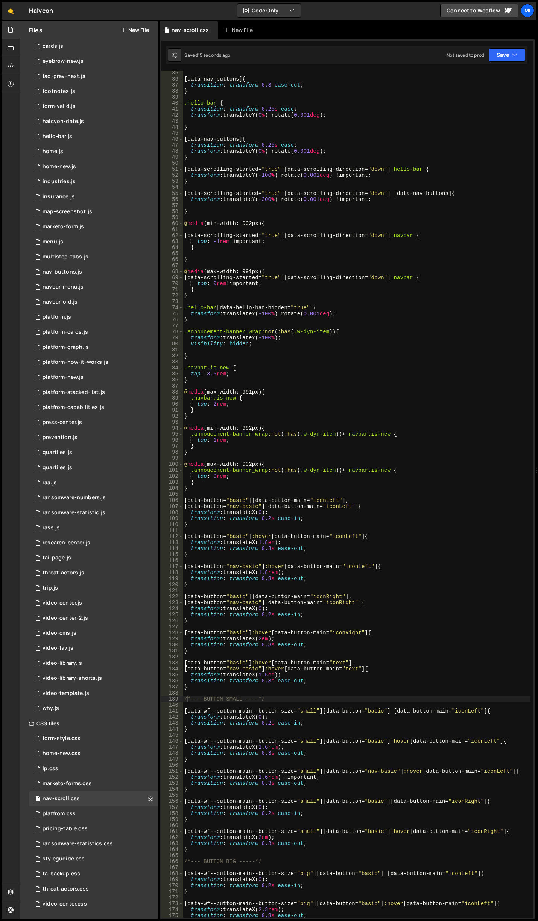
click at [359, 583] on div "[ data-nav-buttons ] { transition : transform 0.3 ease-out ; } .hello-bar { tra…" at bounding box center [357, 499] width 348 height 859
click at [268, 572] on div "[ data-nav-buttons ] { transition : transform 0.3 ease-out ; } .hello-bar { tra…" at bounding box center [357, 499] width 348 height 859
click at [268, 540] on div "[ data-nav-buttons ] { transition : transform 0.3 ease-out ; } .hello-bar { tra…" at bounding box center [357, 499] width 348 height 859
type textarea "transform: translateX(1.6em);"
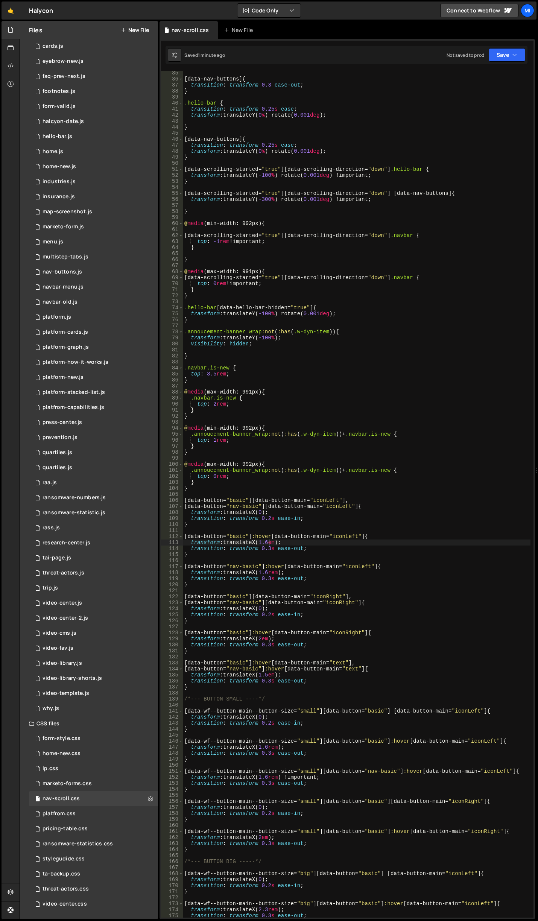
click at [326, 591] on div "[ data-nav-buttons ] { transition : transform 0.3 ease-out ; } .hello-bar { tra…" at bounding box center [357, 499] width 348 height 859
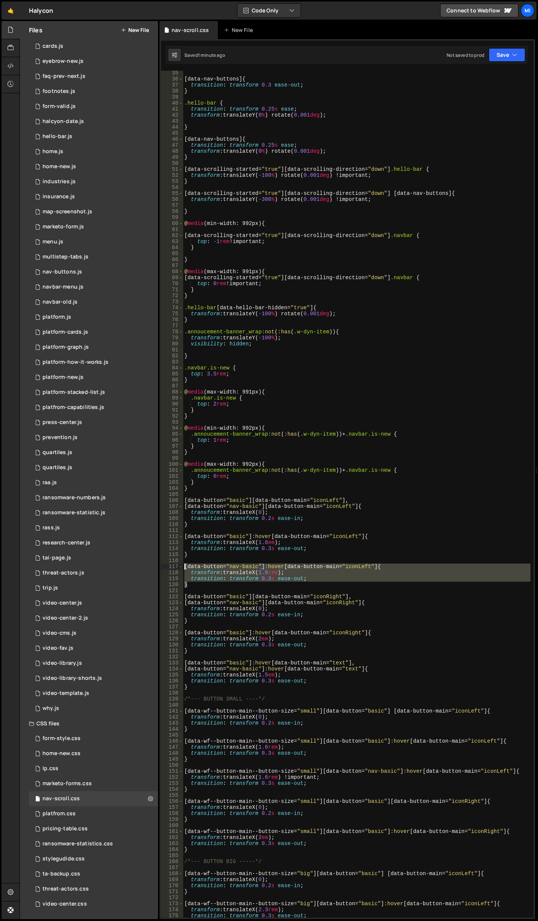
drag, startPoint x: 193, startPoint y: 586, endPoint x: 172, endPoint y: 565, distance: 29.5
click at [172, 565] on div "35 36 37 38 39 40 41 42 43 44 45 46 47 48 49 50 51 52 53 54 55 56 57 58 59 60 6…" at bounding box center [347, 494] width 372 height 847
type textarea "[data-button="nav-basic"]:hover [data-button-main="iconLeft"] { transform: tran…"
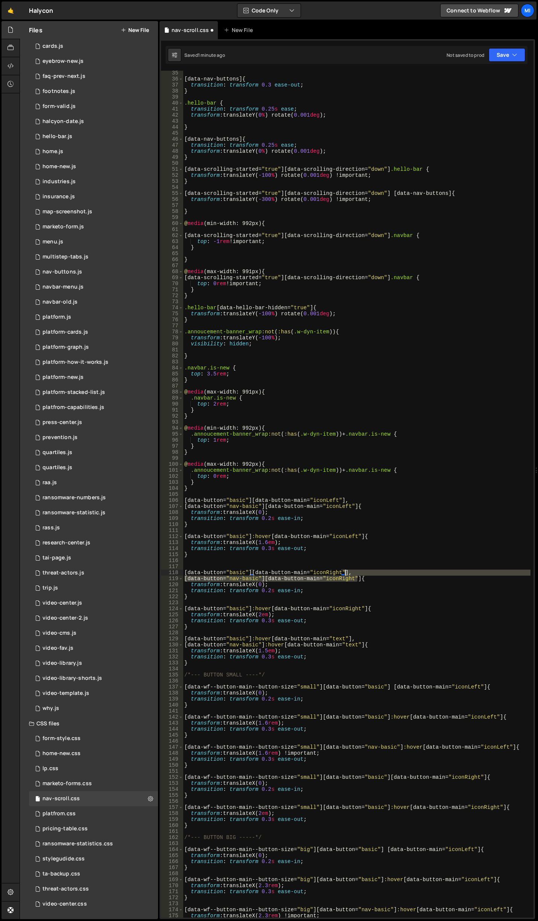
drag, startPoint x: 358, startPoint y: 578, endPoint x: 345, endPoint y: 571, distance: 14.5
click at [345, 571] on div "[ data-nav-buttons ] { transition : transform 0.3 ease-out ; } .hello-bar { tra…" at bounding box center [357, 499] width 348 height 859
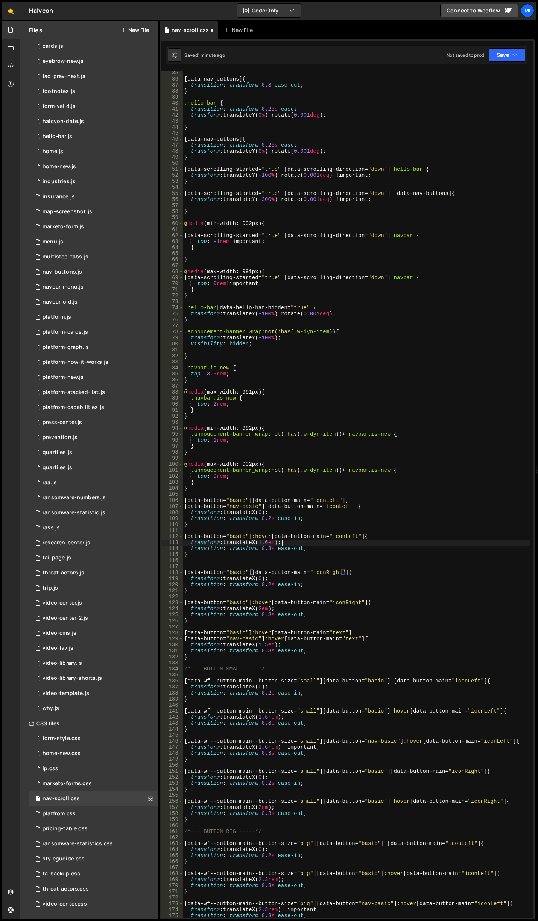
click at [335, 544] on div "[ data-nav-buttons ] { transition : transform 0.3 ease-out ; } .hello-bar { tra…" at bounding box center [357, 499] width 348 height 859
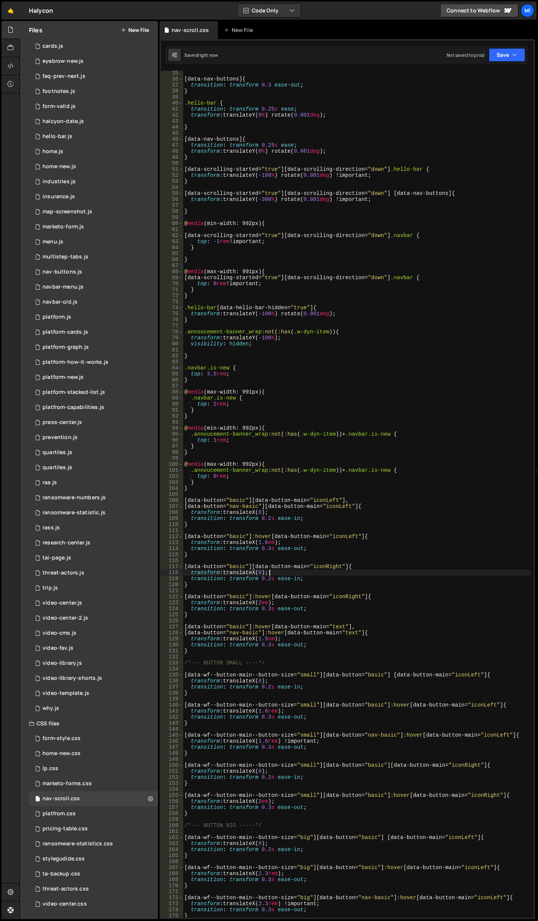
click at [321, 569] on div "[ data-nav-buttons ] { transition : transform 0.3 ease-out ; } .hello-bar { tra…" at bounding box center [357, 499] width 348 height 859
click at [343, 578] on div "[ data-nav-buttons ] { transition : transform 0.3 ease-out ; } .hello-bar { tra…" at bounding box center [357, 499] width 348 height 859
click at [268, 540] on div "[ data-nav-buttons ] { transition : transform 0.3 ease-out ; } .hello-bar { tra…" at bounding box center [357, 499] width 348 height 859
click at [305, 523] on div "[ data-nav-buttons ] { transition : transform 0.3 ease-out ; } .hello-bar { tra…" at bounding box center [357, 499] width 348 height 859
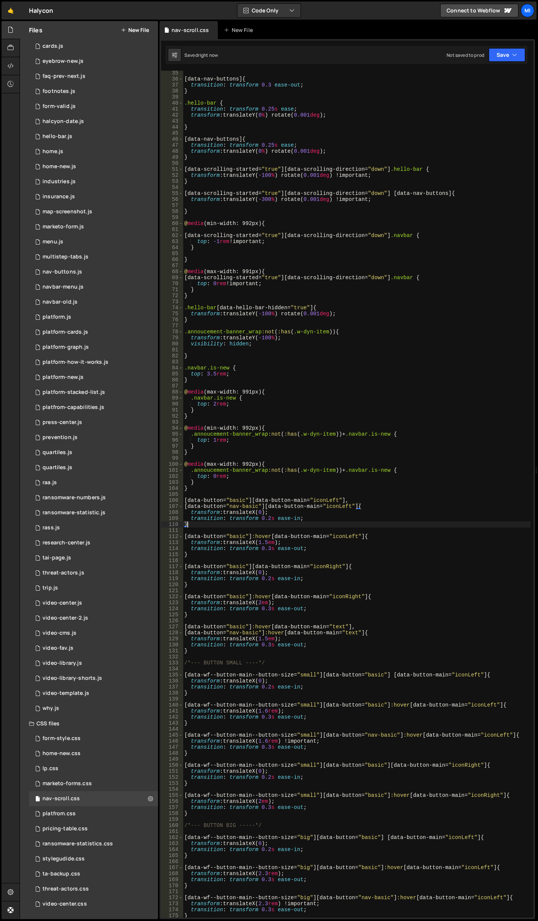
scroll to position [0, 0]
click at [309, 583] on div "[ data-nav-buttons ] { transition : transform 0.3 ease-out ; } .hello-bar { tra…" at bounding box center [357, 499] width 348 height 859
drag, startPoint x: 355, startPoint y: 504, endPoint x: 184, endPoint y: 507, distance: 171.9
click at [184, 507] on div "[ data-nav-buttons ] { transition : transform 0.3 ease-out ; } .hello-bar { tra…" at bounding box center [357, 499] width 348 height 859
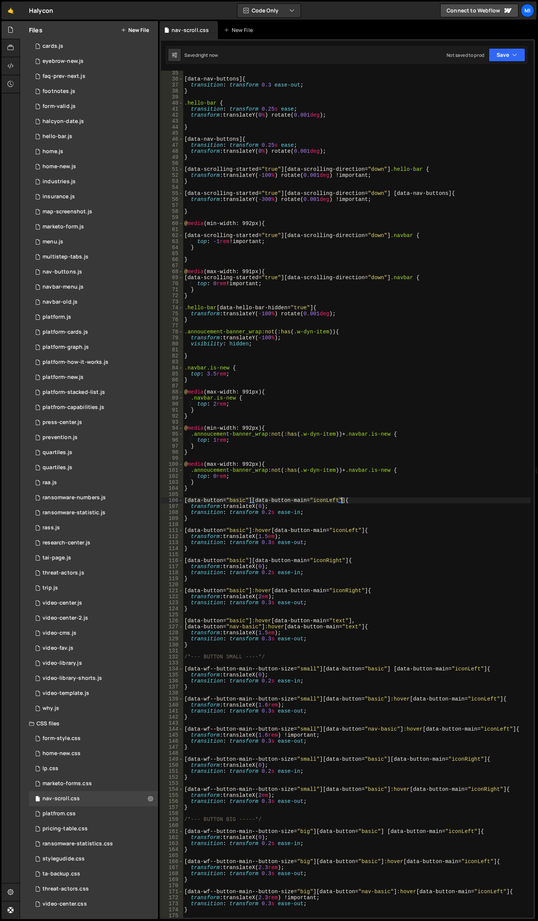
type textarea "[data-button="basic"][data-button-main="iconLeft"] {"
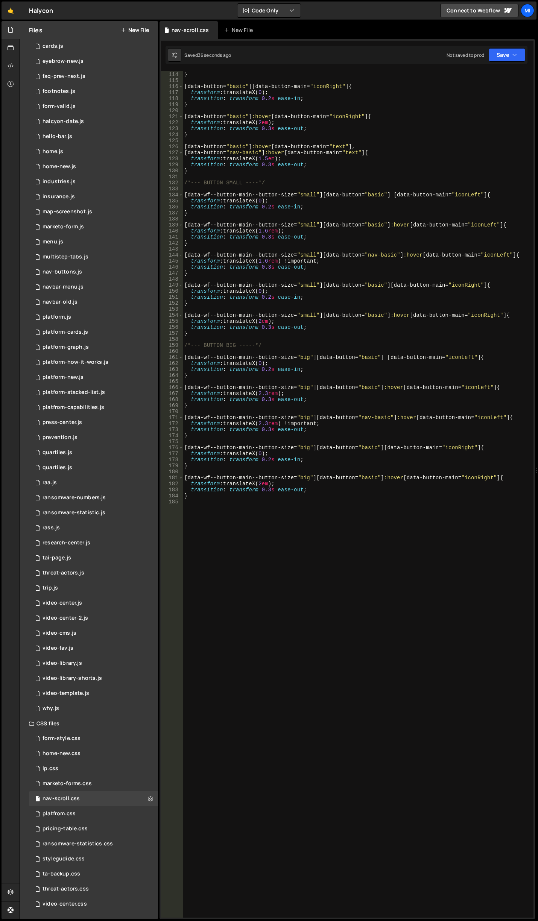
scroll to position [680, 0]
drag, startPoint x: 326, startPoint y: 642, endPoint x: 231, endPoint y: 606, distance: 101.6
click at [326, 642] on div "transition : transform 0.3 s ease-out ; } [ data-button = " basic " ][ data-but…" at bounding box center [357, 494] width 348 height 859
click at [260, 531] on div "transition : transform 0.3 s ease-out ; } [ data-button = " basic " ][ data-but…" at bounding box center [357, 494] width 348 height 859
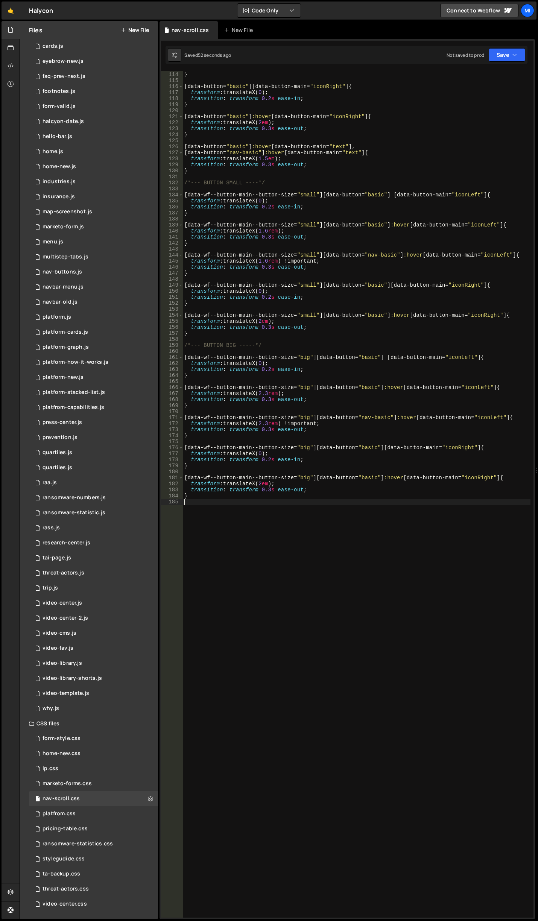
click at [267, 594] on div "transition : transform 0.3 s ease-out ; } [ data-button = " basic " ][ data-but…" at bounding box center [357, 494] width 348 height 859
type textarea "."
type textarea "/*---- BUTTONS ALTERNATE -----*/"
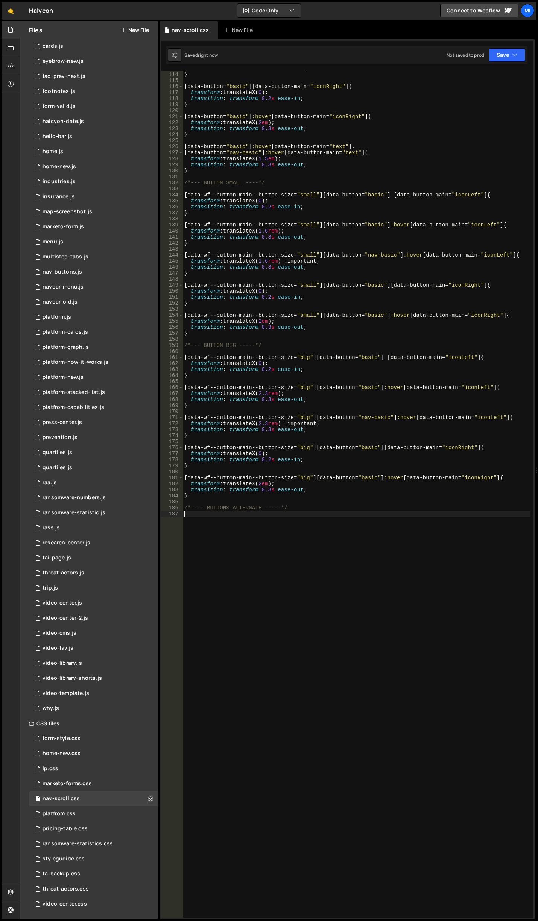
paste textarea "data-wf--button-alternate--variant="small""
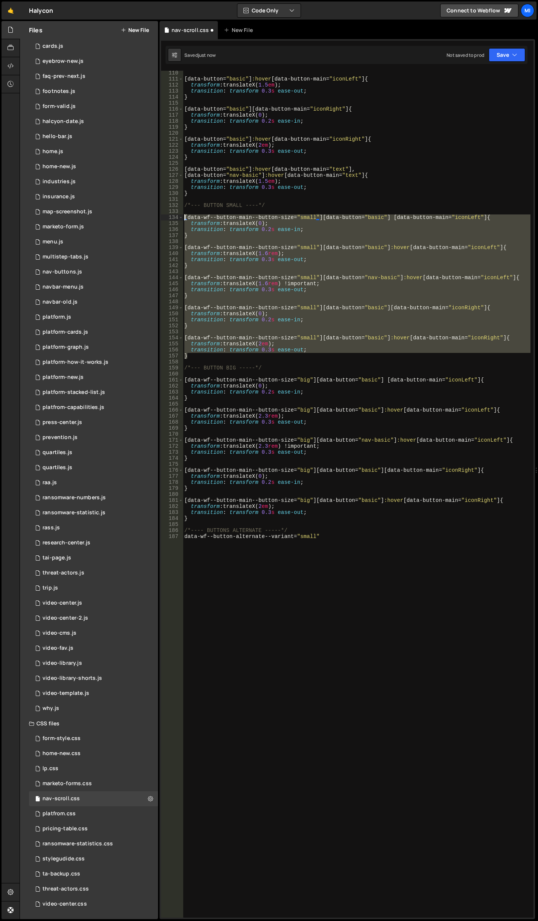
drag, startPoint x: 190, startPoint y: 357, endPoint x: 175, endPoint y: 217, distance: 141.2
click at [175, 217] on div "data-wf--button-alternate--variant="small" 110 111 112 113 114 115 116 117 118 …" at bounding box center [347, 494] width 372 height 847
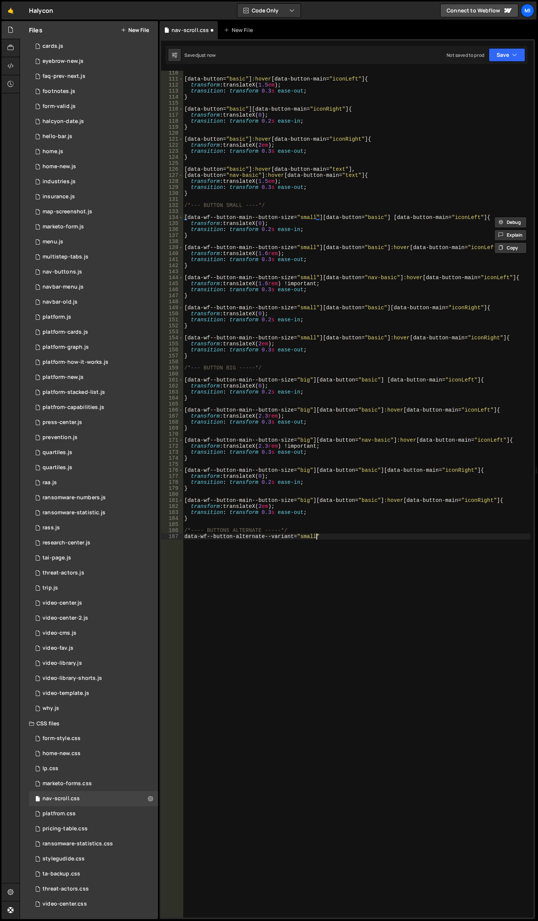
click at [310, 624] on div "[ data-button = " basic " ] :hover [ data-button-main = " iconLeft " ] { transf…" at bounding box center [357, 499] width 348 height 859
type textarea "data-wf--button-alternate--variant="small""
paste textarea "}"
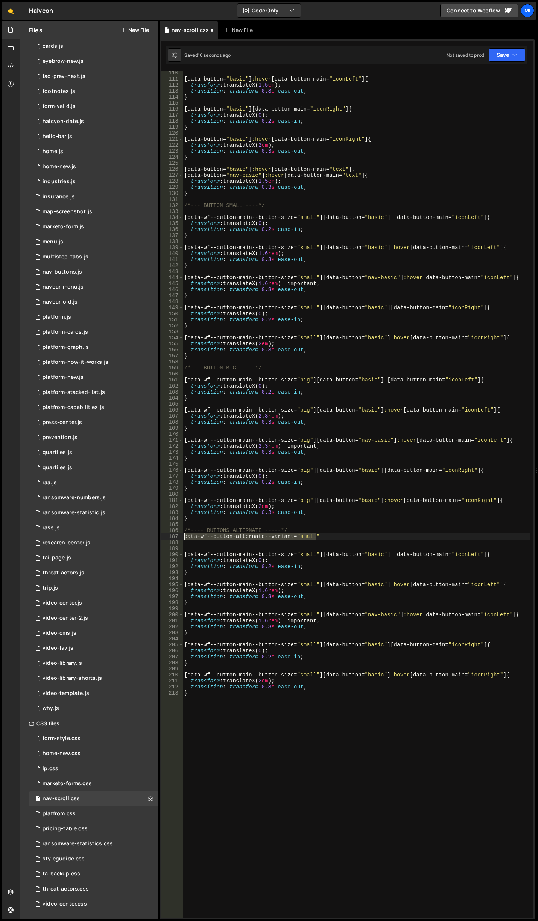
drag, startPoint x: 320, startPoint y: 536, endPoint x: 181, endPoint y: 535, distance: 138.8
click at [181, 535] on div "} 110 111 112 113 114 115 116 117 118 119 120 121 122 123 124 125 126 127 128 1…" at bounding box center [347, 494] width 372 height 847
type textarea "data-wf--button-alternate--variant="small""
drag, startPoint x: 317, startPoint y: 554, endPoint x: 188, endPoint y: 554, distance: 128.6
click at [188, 554] on div "[ data-button = " basic " ] :hover [ data-button-main = " iconLeft " ] { transf…" at bounding box center [357, 499] width 348 height 859
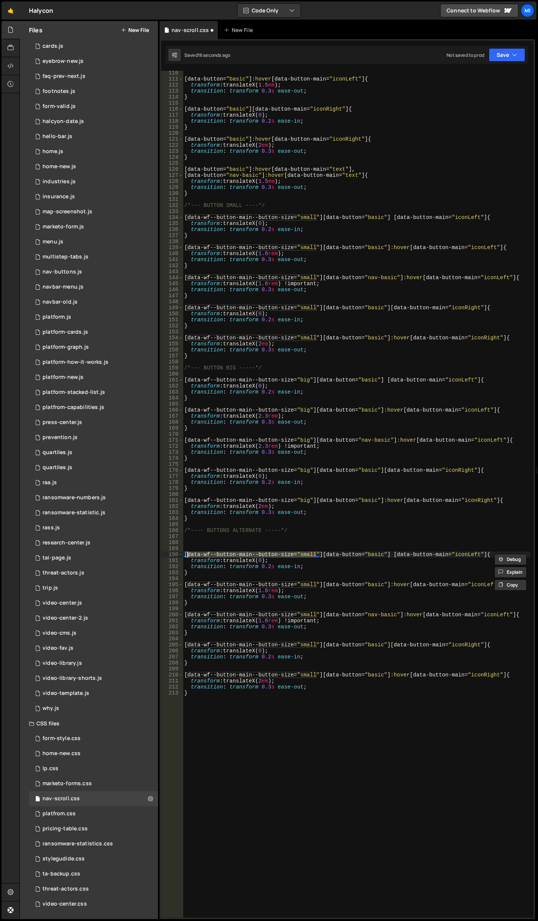
click at [317, 555] on div "[ data-button = " basic " ] :hover [ data-button-main = " iconLeft " ] { transf…" at bounding box center [357, 494] width 348 height 847
click at [316, 584] on div "[ data-button = " basic " ] :hover [ data-button-main = " iconLeft " ] { transf…" at bounding box center [357, 499] width 348 height 859
click at [316, 613] on div "[ data-button = " basic " ] :hover [ data-button-main = " iconLeft " ] { transf…" at bounding box center [357, 499] width 348 height 859
click at [317, 645] on div "[ data-button = " basic " ] :hover [ data-button-main = " iconLeft " ] { transf…" at bounding box center [357, 499] width 348 height 859
click at [316, 674] on div "[ data-button = " basic " ] :hover [ data-button-main = " iconLeft " ] { transf…" at bounding box center [357, 499] width 348 height 859
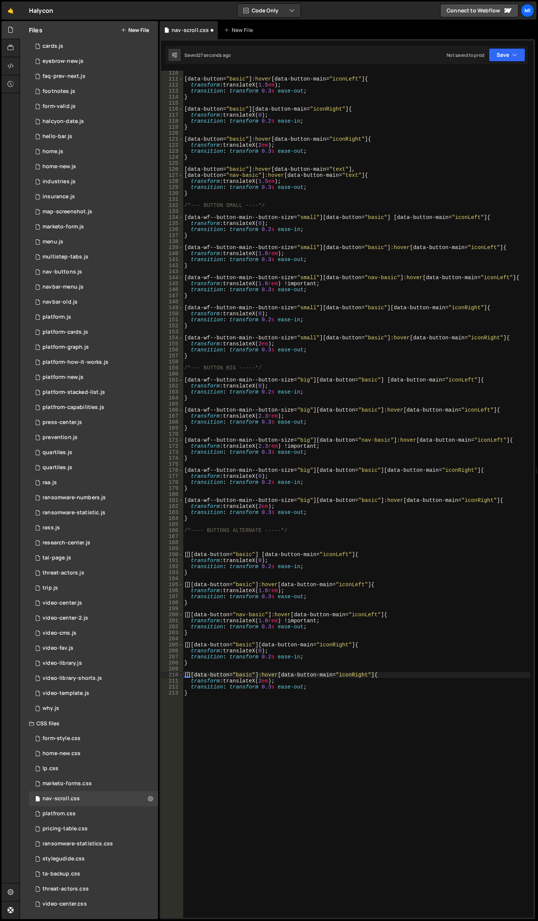
paste textarea "data-wf--button-alternate--variant="small""
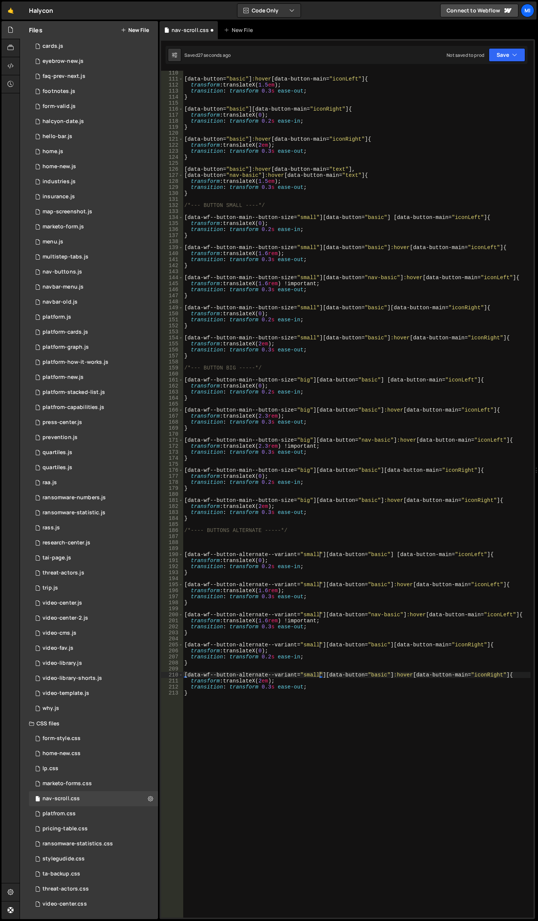
type textarea "transition: transform 0.3s ease-out;"
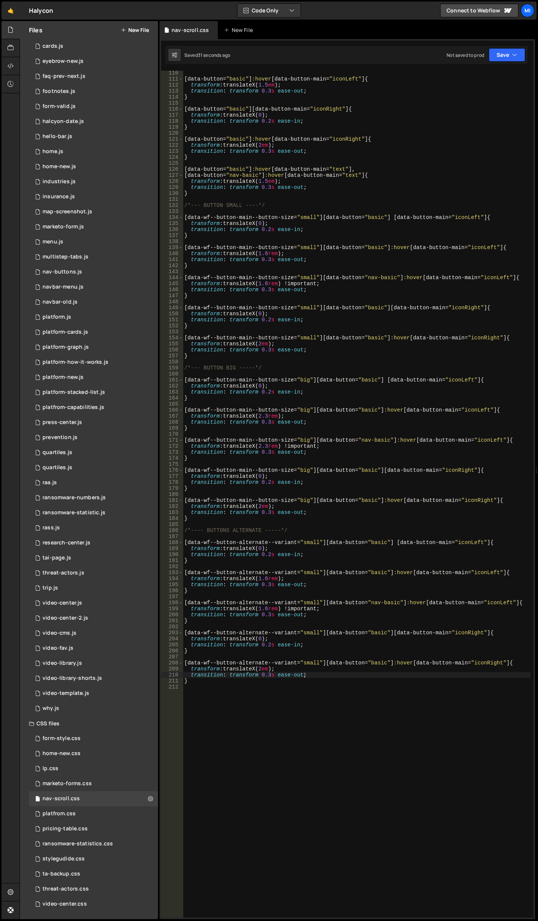
click at [293, 533] on div "[ data-button = " basic " ] :hover [ data-button-main = " iconLeft " ] { transf…" at bounding box center [357, 499] width 348 height 859
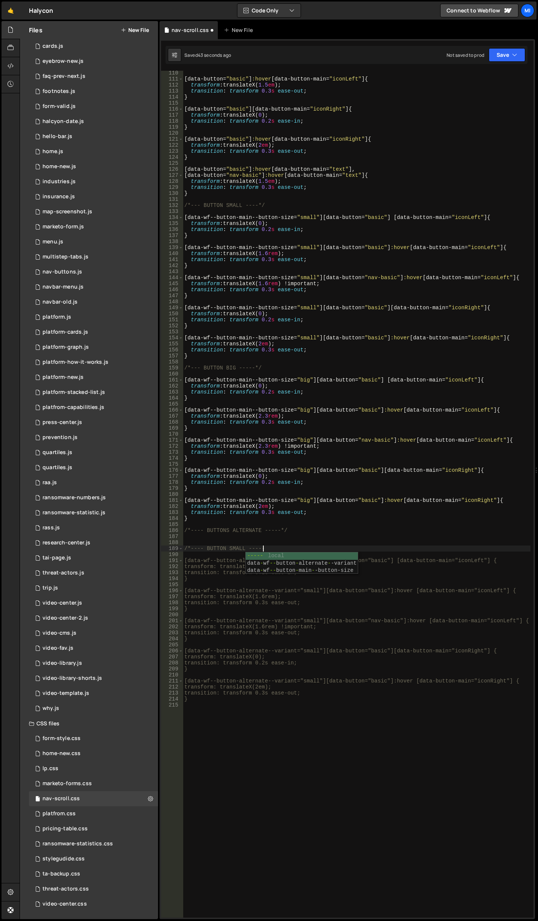
scroll to position [0, 5]
type textarea "/*---- BUTTON SMALL -----*/"
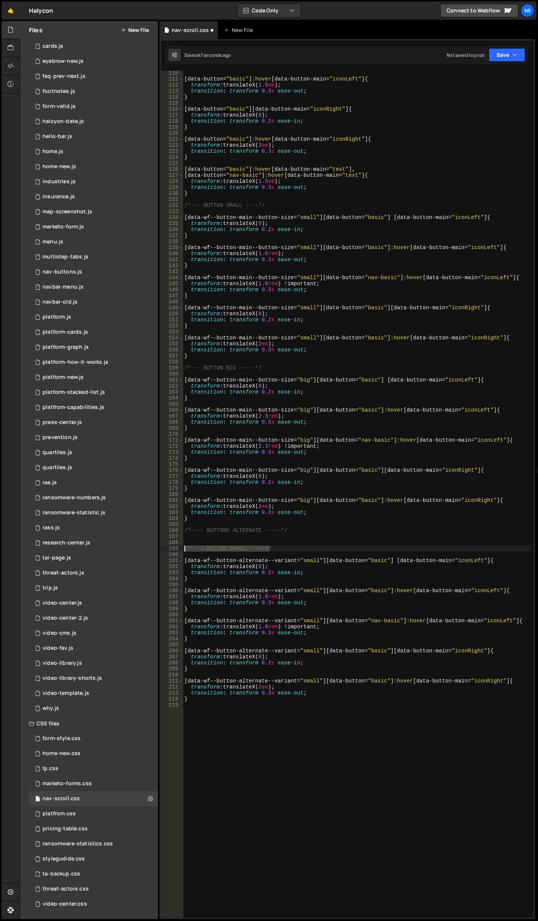
drag, startPoint x: 284, startPoint y: 549, endPoint x: 162, endPoint y: 550, distance: 121.1
click at [162, 550] on div "/*---- BUTTON SMALL -----*/ 110 111 112 113 114 115 116 117 118 119 120 121 122…" at bounding box center [347, 494] width 372 height 847
click at [261, 715] on div "[ data-button = " basic " ] :hover [ data-button-main = " iconLeft " ] { transf…" at bounding box center [357, 499] width 348 height 859
paste textarea "/*---- BUTTON SMALL -----*/"
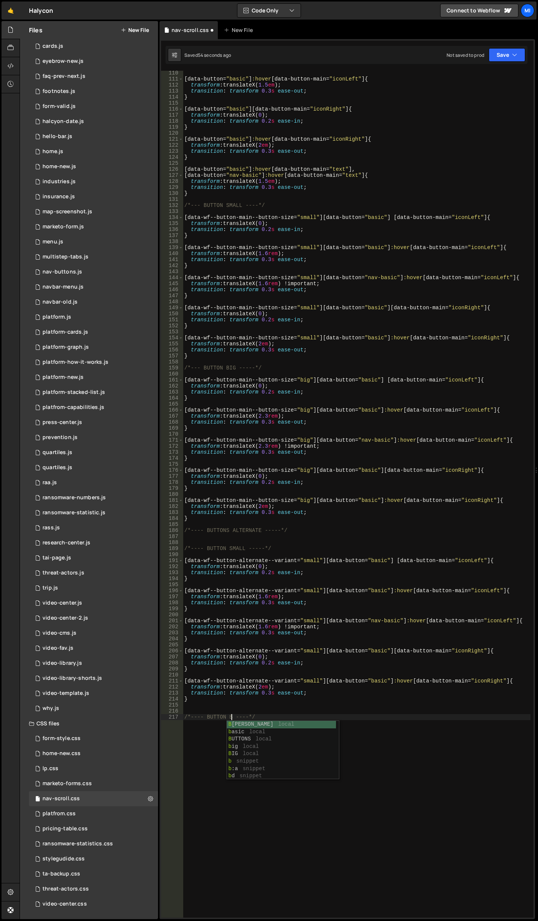
scroll to position [0, 3]
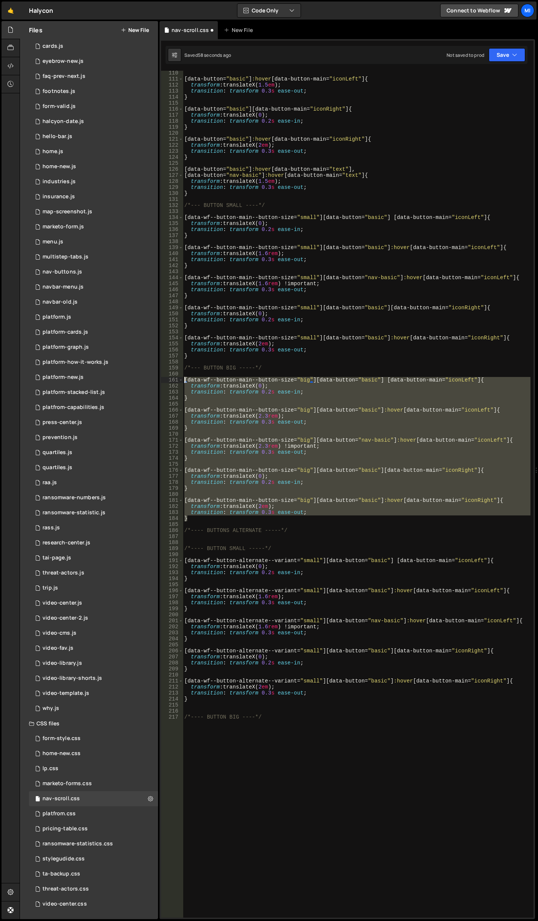
drag, startPoint x: 194, startPoint y: 521, endPoint x: 166, endPoint y: 380, distance: 143.8
click at [166, 380] on div "/*---- BUTTON BIG ----*/ 110 111 112 113 114 115 116 117 118 119 120 121 122 12…" at bounding box center [347, 494] width 372 height 847
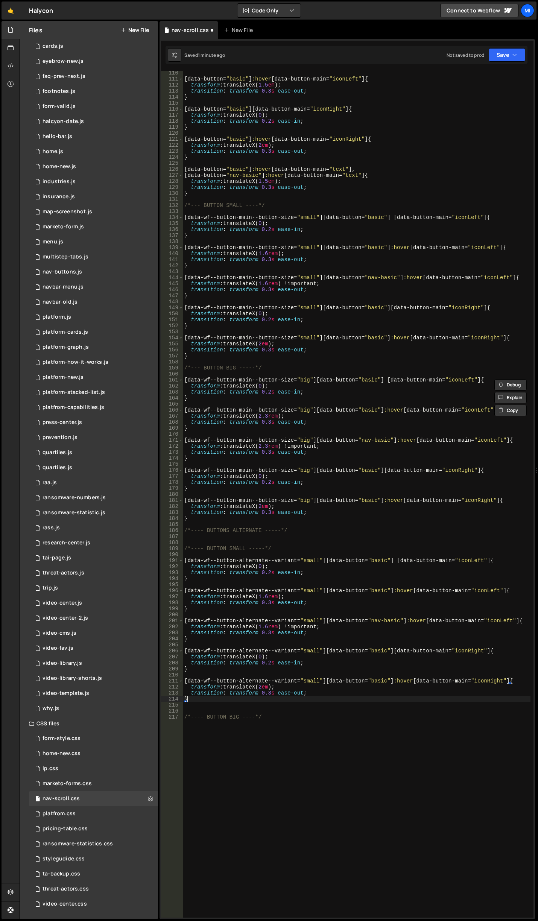
click at [192, 699] on div "[ data-button = " basic " ] :hover [ data-button-main = " iconLeft " ] { transf…" at bounding box center [357, 499] width 348 height 859
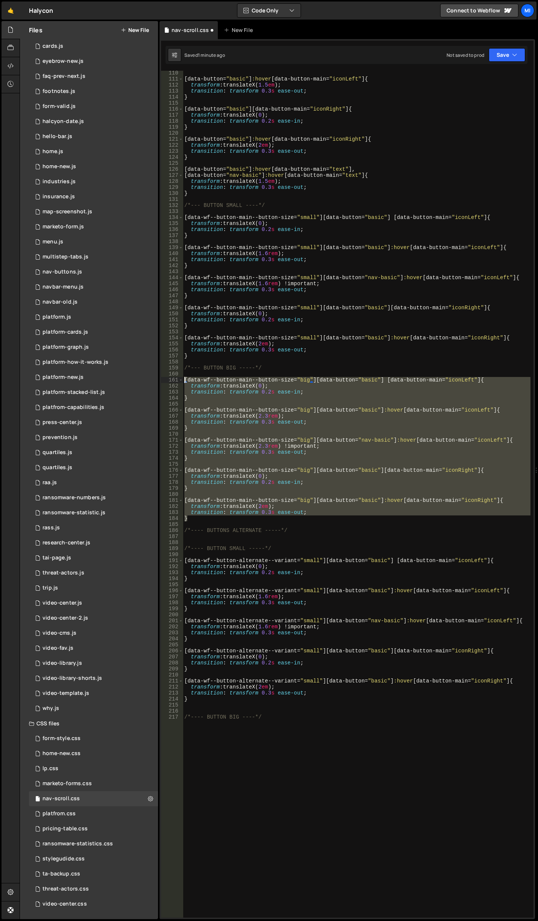
drag, startPoint x: 188, startPoint y: 518, endPoint x: 166, endPoint y: 381, distance: 139.1
click at [166, 381] on div "} 110 111 112 113 114 115 116 117 118 119 120 121 122 123 124 125 126 127 128 1…" at bounding box center [347, 494] width 372 height 847
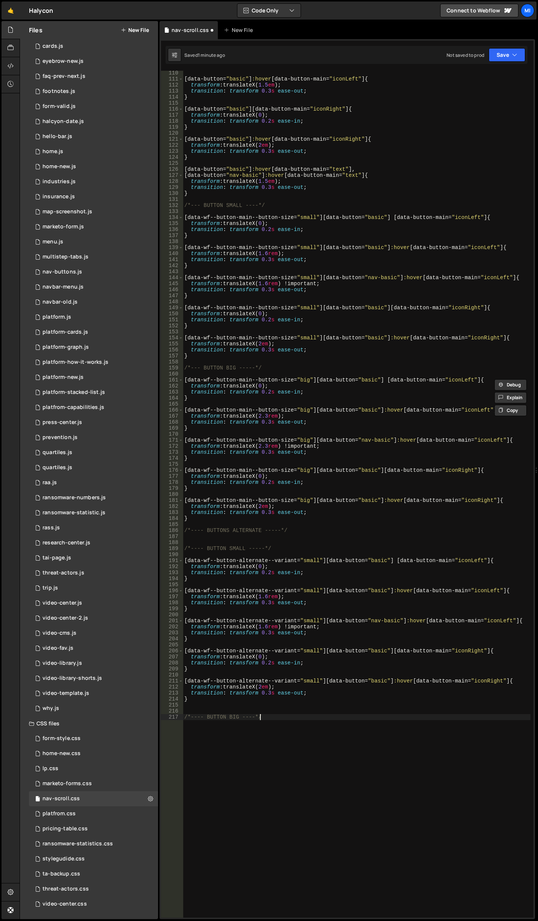
click at [236, 792] on div "[ data-button = " basic " ] :hover [ data-button-main = " iconLeft " ] { transf…" at bounding box center [357, 499] width 348 height 859
type textarea "/*---- BUTTON BIG ----*/"
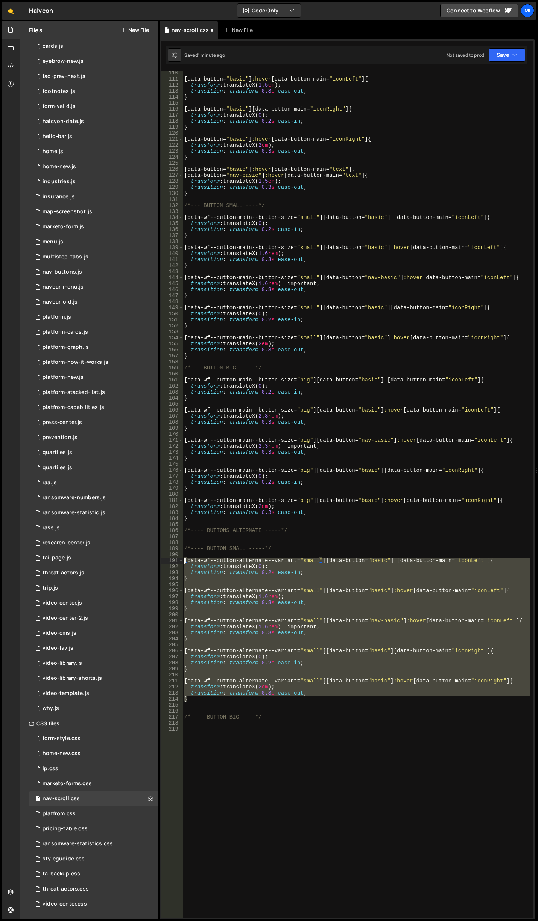
drag, startPoint x: 187, startPoint y: 686, endPoint x: 158, endPoint y: 562, distance: 127.6
click at [158, 562] on div "Files New File Javascript files 0 accordion-test.js 0 0 accordion-test.js 0 1 a…" at bounding box center [279, 470] width 518 height 898
type textarea "[data-wf--button-alternate--variant="small"][data-button="basic"] [data-button-…"
click at [290, 837] on div "[ data-button = " basic " ] :hover [ data-button-main = " iconLeft " ] { transf…" at bounding box center [357, 499] width 348 height 859
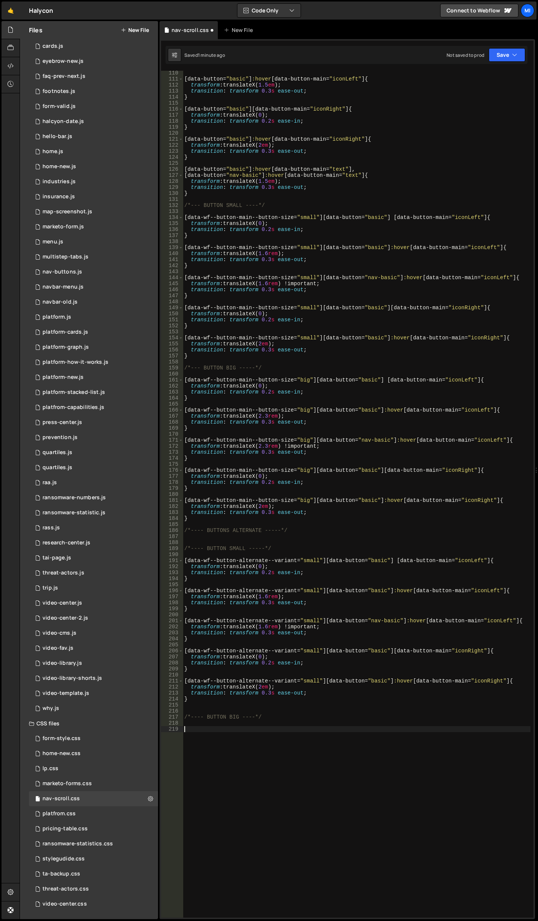
paste textarea "}"
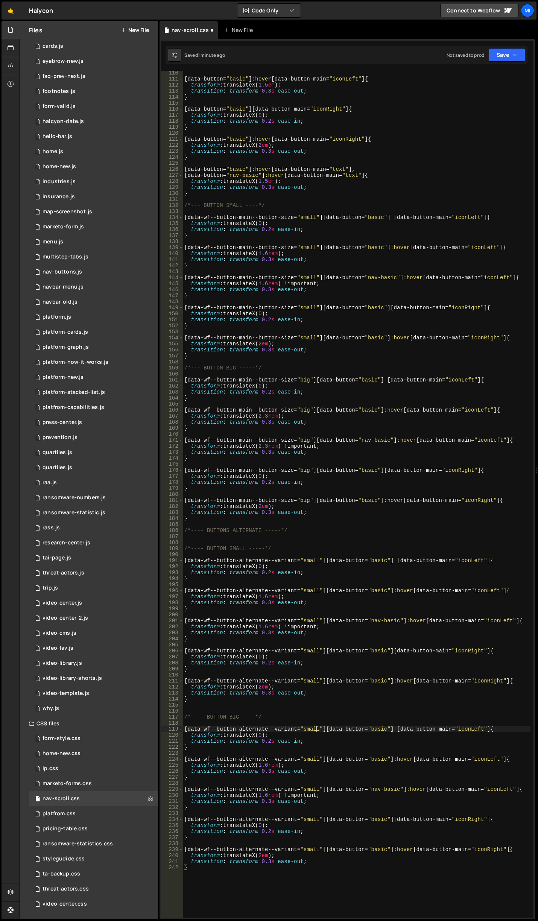
click at [317, 728] on div "[ data-button = " basic " ] :hover [ data-button-main = " iconLeft " ] { transf…" at bounding box center [357, 499] width 348 height 859
click at [316, 758] on div "[ data-button = " basic " ] :hover [ data-button-main = " iconLeft " ] { transf…" at bounding box center [357, 499] width 348 height 859
click at [317, 787] on div "[ data-button = " basic " ] :hover [ data-button-main = " iconLeft " ] { transf…" at bounding box center [357, 499] width 348 height 859
click at [316, 819] on div "[ data-button = " basic " ] :hover [ data-button-main = " iconLeft " ] { transf…" at bounding box center [357, 499] width 348 height 859
click at [317, 848] on div "[ data-button = " basic " ] :hover [ data-button-main = " iconLeft " ] { transf…" at bounding box center [357, 499] width 348 height 859
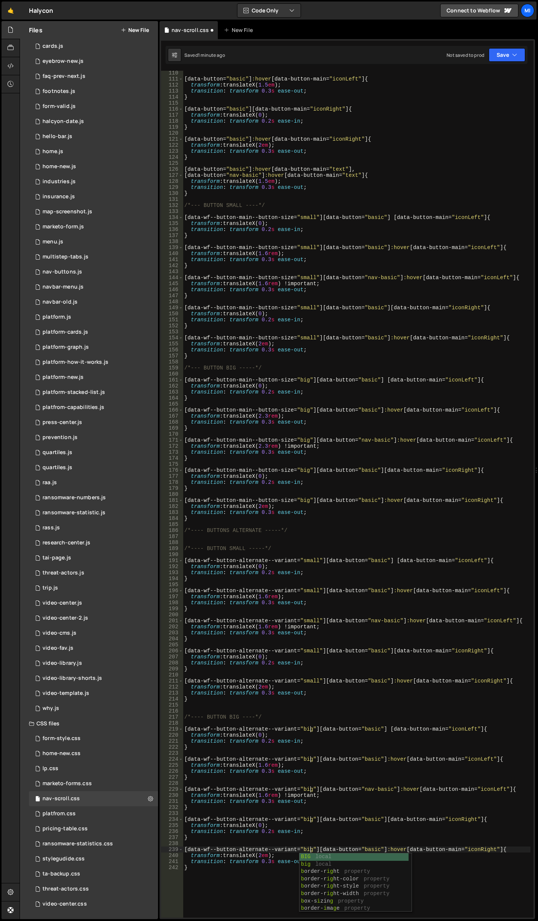
type textarea "transition: transform 0.3s ease-out;"
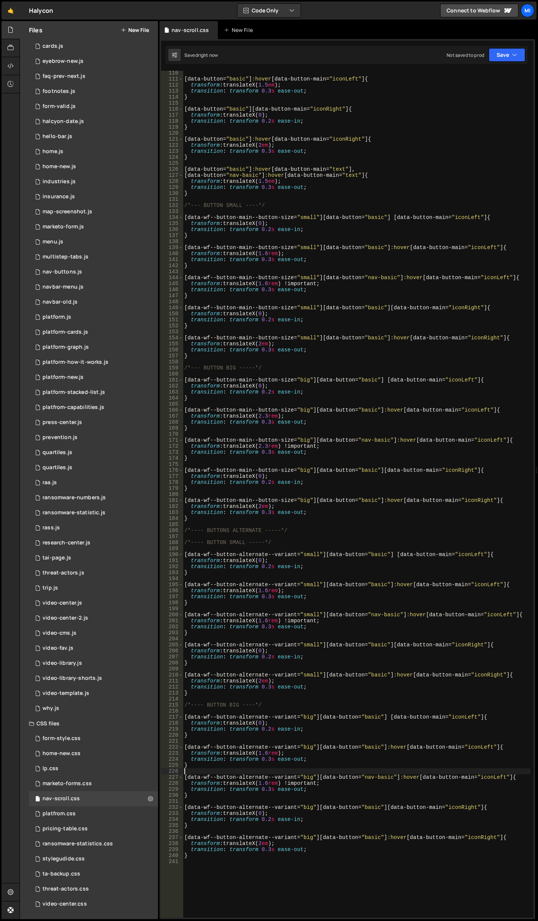
drag, startPoint x: 278, startPoint y: 771, endPoint x: 290, endPoint y: 728, distance: 44.4
click at [278, 770] on div "[ data-button = " basic " ] :hover [ data-button-main = " iconLeft " ] { transf…" at bounding box center [357, 499] width 348 height 859
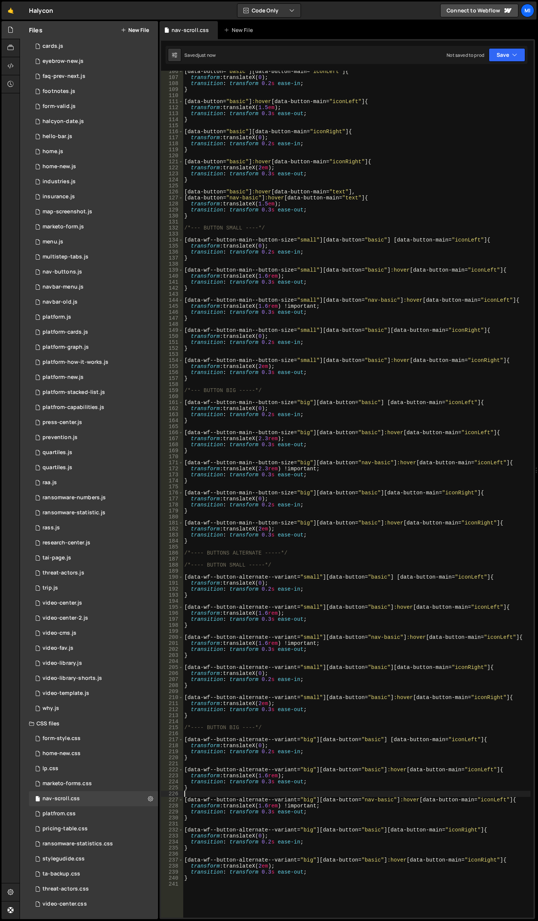
scroll to position [770, 0]
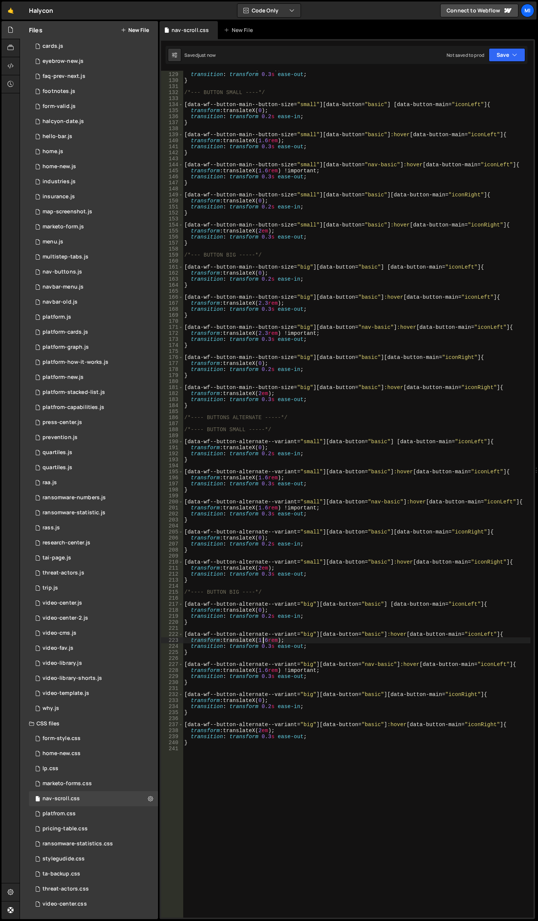
click at [263, 638] on div "transform : translateX( 1.5 em ) ; transition : transform 0.3 s ease-out ; } /*…" at bounding box center [357, 494] width 348 height 859
click at [270, 636] on div "transform : translateX( 1.5 em ) ; transition : transform 0.3 s ease-out ; } /*…" at bounding box center [357, 494] width 348 height 859
click at [269, 641] on div "transform : translateX( 1.5 em ) ; transition : transform 0.3 s ease-out ; } /*…" at bounding box center [357, 494] width 348 height 859
click at [269, 669] on div "transform : translateX( 1.5 em ) ; transition : transform 0.3 s ease-out ; } /*…" at bounding box center [357, 494] width 348 height 859
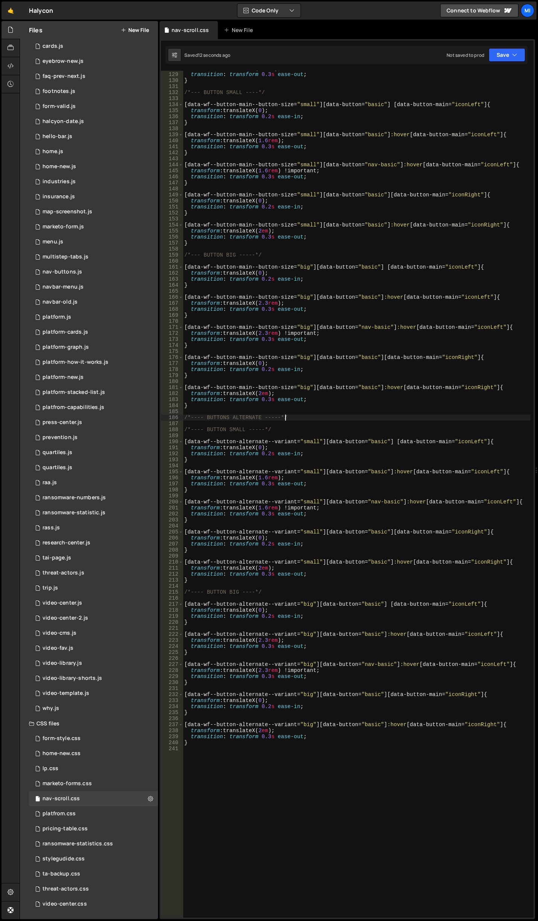
click at [303, 417] on div "transform : translateX( 1.5 em ) ; transition : transform 0.3 s ease-out ; } /*…" at bounding box center [357, 494] width 348 height 859
type textarea "/*---- BUTTONS ALTERNATE -----*/"
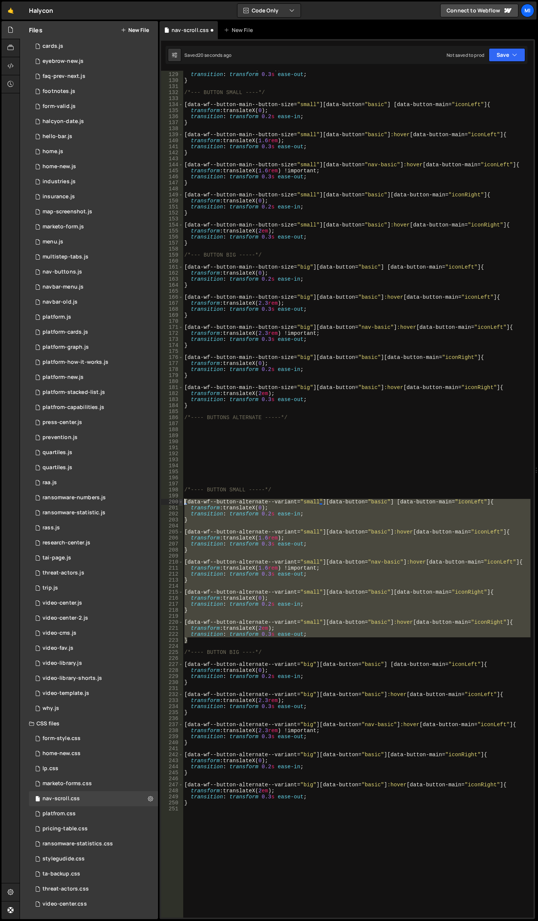
drag, startPoint x: 194, startPoint y: 641, endPoint x: 181, endPoint y: 504, distance: 138.3
click at [181, 504] on div "128 129 130 131 132 133 134 135 136 137 138 139 140 141 142 143 144 145 146 147…" at bounding box center [347, 494] width 372 height 847
type textarea "[data-wf--button-alternate--variant="small"][data-button="basic"] [data-button-…"
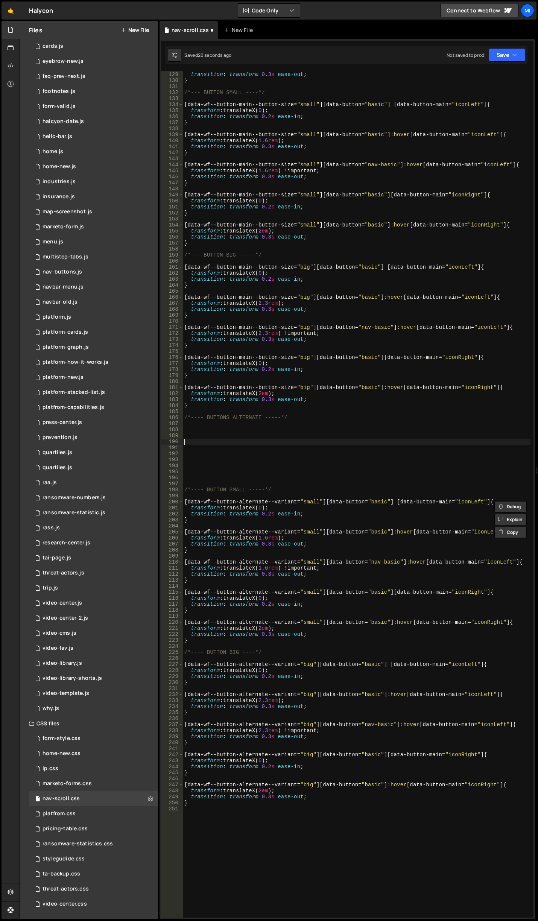
click at [227, 439] on div "transform : translateX( 1.5 em ) ; transition : transform 0.3 s ease-out ; } /*…" at bounding box center [357, 494] width 348 height 859
paste textarea "}"
type textarea "}"
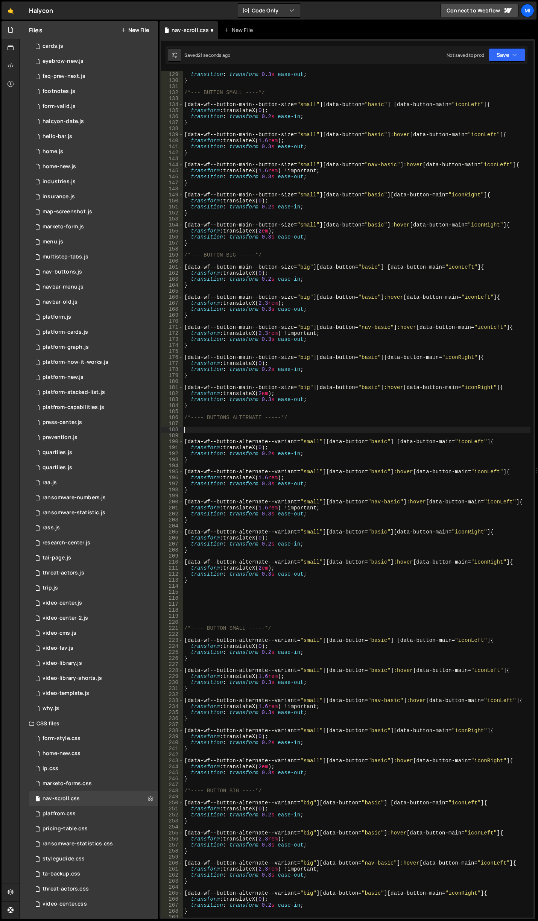
click at [240, 431] on div "transform : translateX( 1.5 em ) ; transition : transform 0.3 s ease-out ; } /*…" at bounding box center [357, 494] width 348 height 859
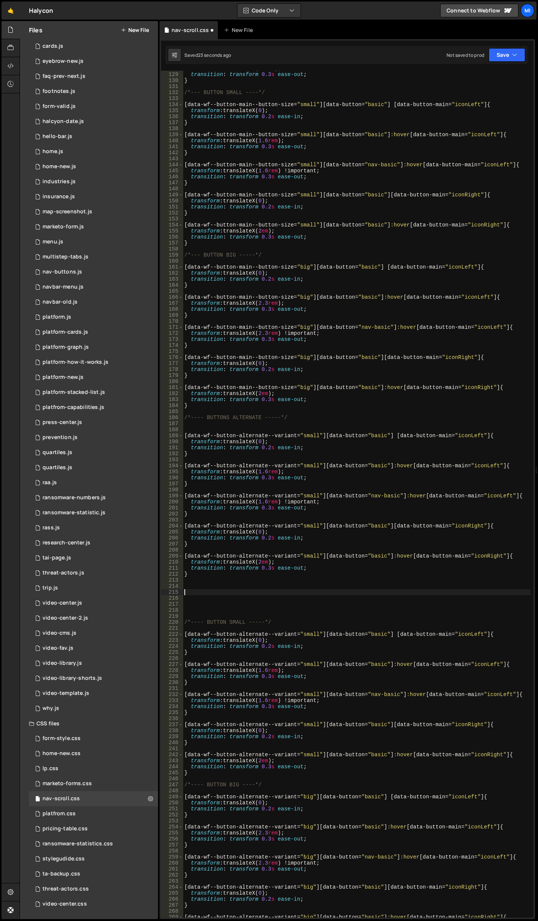
click at [244, 591] on div "transform : translateX( 1.5 em ) ; transition : transform 0.3 s ease-out ; } /*…" at bounding box center [357, 494] width 348 height 859
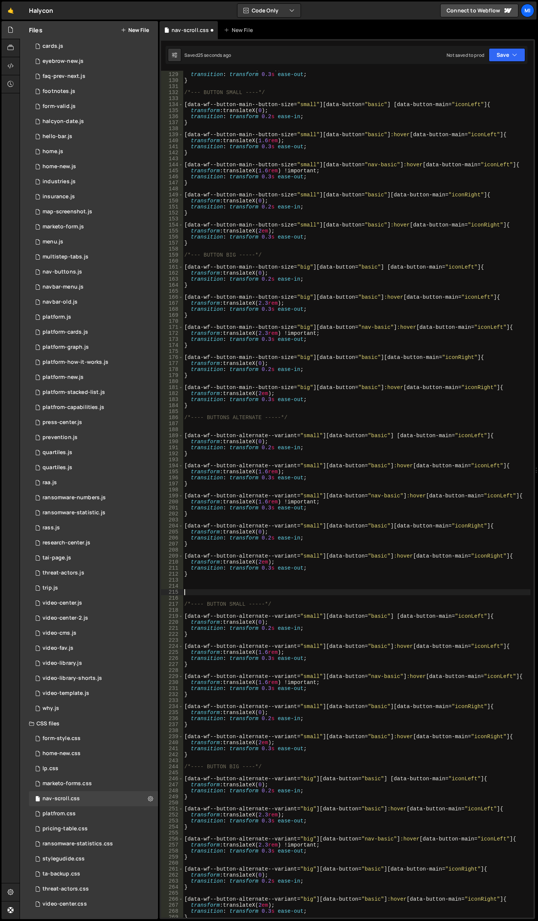
click at [226, 602] on div "transform : translateX( 1.5 em ) ; transition : transform 0.3 s ease-out ; } /*…" at bounding box center [357, 494] width 348 height 859
type textarea "/*---- BUTTON SMALL -----*/"
click at [223, 603] on div "transform : translateX( 1.5 em ) ; transition : transform 0.3 s ease-out ; } /*…" at bounding box center [357, 494] width 348 height 859
type textarea "[data-wf--button-alternate--variant="small"][data-button="basic"] [data-button-…"
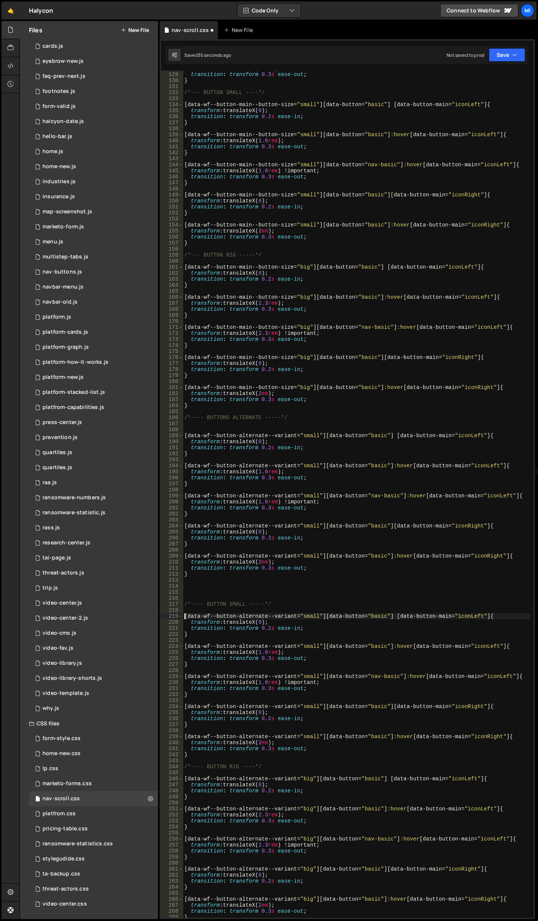
scroll to position [0, 0]
click at [228, 605] on div "transform : translateX( 1.5 em ) ; transition : transform 0.3 s ease-out ; } /*…" at bounding box center [357, 494] width 348 height 859
click at [228, 766] on div "transform : translateX( 1.5 em ) ; transition : transform 0.3 s ease-out ; } /*…" at bounding box center [357, 494] width 348 height 859
type textarea "/*---- BUTTON ALTERNATE BIG ----*/"
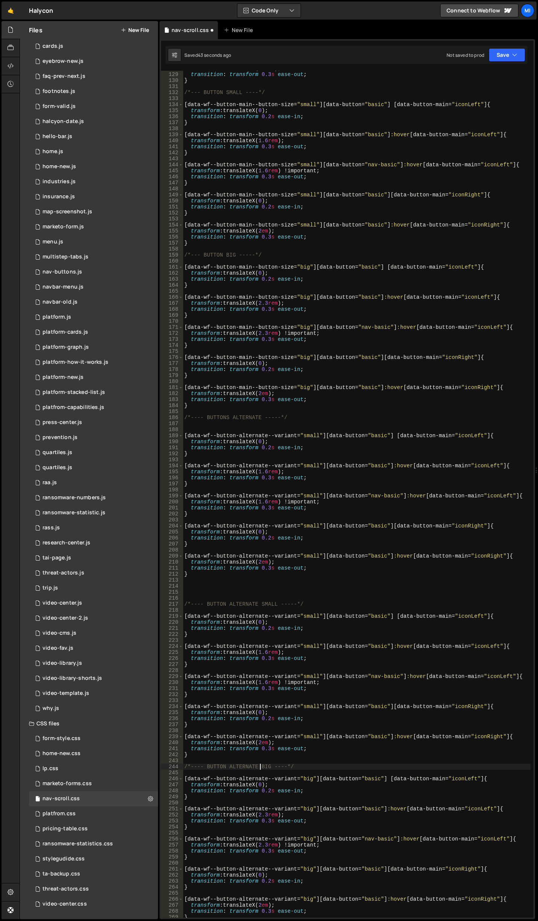
scroll to position [0, 5]
click at [280, 592] on div "transform : translateX( 1.5 em ) ; transition : transform 0.3 s ease-out ; } /*…" at bounding box center [357, 494] width 348 height 859
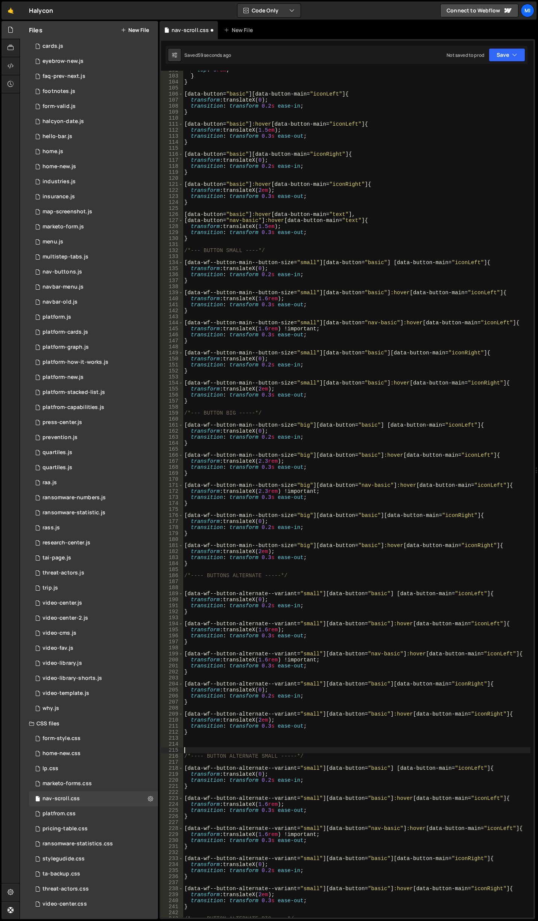
scroll to position [725, 0]
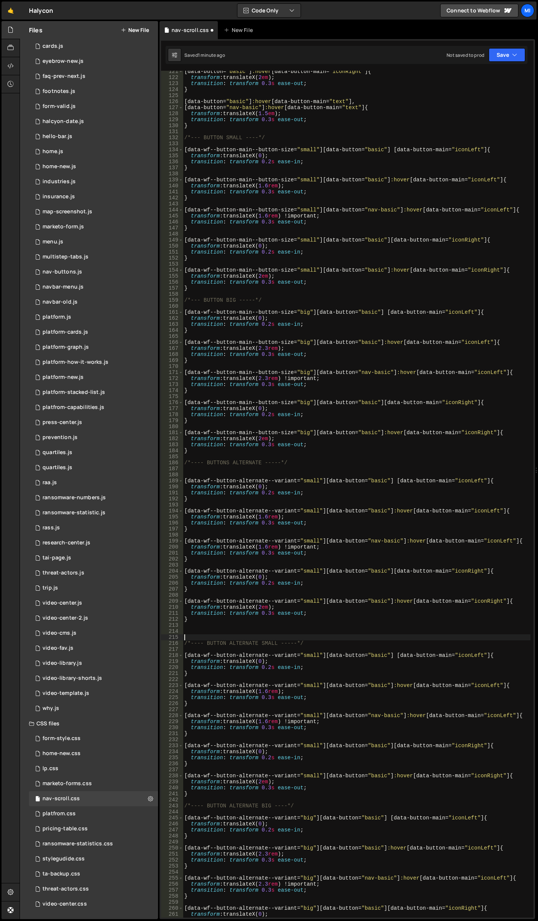
click at [273, 516] on div "[ data-button = " basic " ] :hover [ data-button-main = " iconRight " ] { trans…" at bounding box center [357, 497] width 348 height 859
click at [236, 552] on div "[ data-button = " basic " ] :hover [ data-button-main = " iconRight " ] { trans…" at bounding box center [357, 497] width 348 height 859
click at [272, 546] on div "[ data-button = " basic " ] :hover [ data-button-main = " iconRight " ] { trans…" at bounding box center [357, 497] width 348 height 859
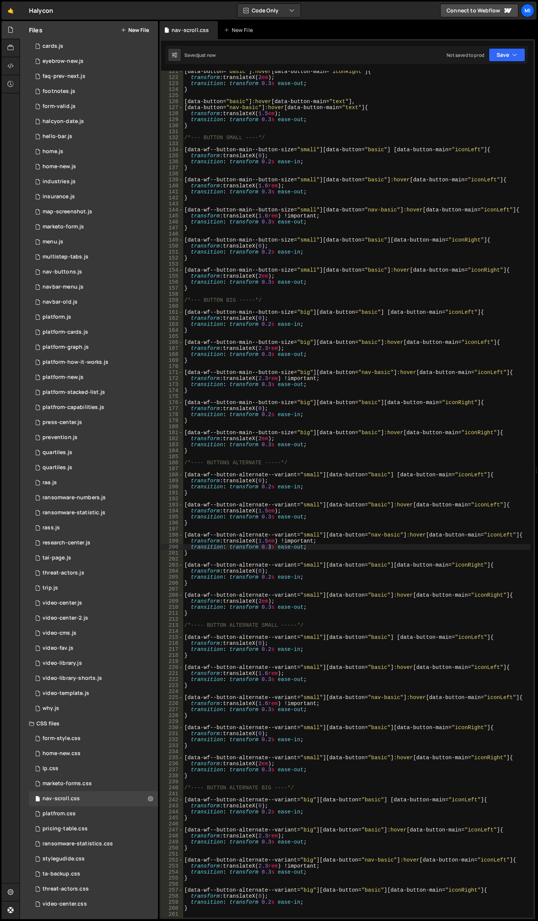
drag, startPoint x: 314, startPoint y: 475, endPoint x: 317, endPoint y: 456, distance: 19.4
click at [314, 475] on div "[ data-button = " basic " ] :hover [ data-button-main = " iconRight " ] { trans…" at bounding box center [357, 497] width 348 height 859
click at [317, 504] on div "[ data-button = " basic " ] :hover [ data-button-main = " iconRight " ] { trans…" at bounding box center [357, 497] width 348 height 859
paste textarea "basic"
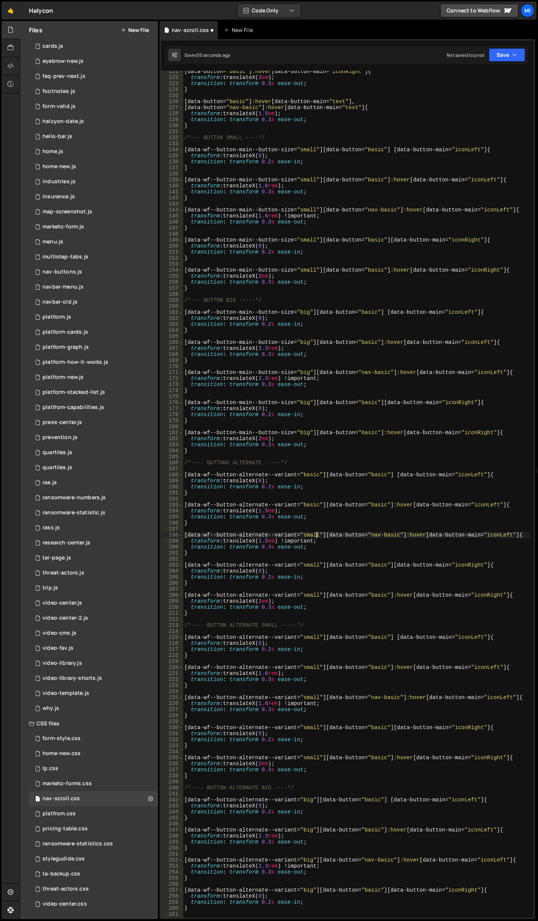
click at [316, 536] on div "[ data-button = " basic " ] :hover [ data-button-main = " iconRight " ] { trans…" at bounding box center [357, 497] width 348 height 859
paste textarea "basic"
click at [316, 565] on div "[ data-button = " basic " ] :hover [ data-button-main = " iconRight " ] { trans…" at bounding box center [357, 497] width 348 height 859
paste textarea "basic"
type textarea "[data-wf--button-alternate--variant="basic"][data-button="basic"][data-button-m…"
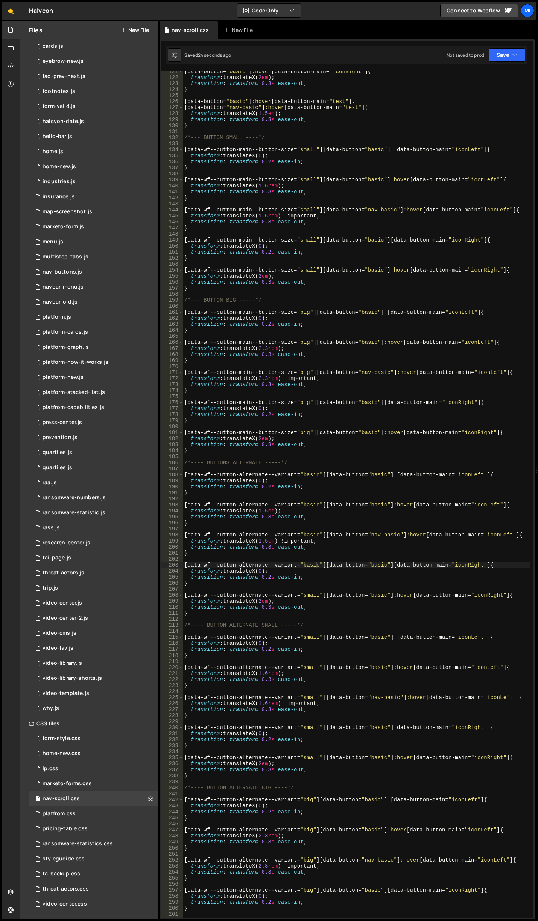
click at [414, 659] on div "[ data-button = " basic " ] :hover [ data-button-main = " iconRight " ] { trans…" at bounding box center [357, 497] width 348 height 859
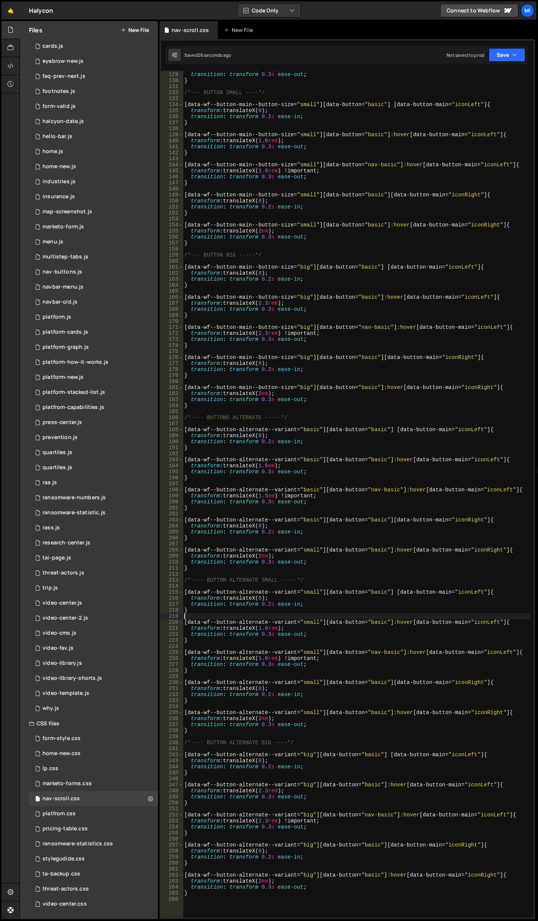
scroll to position [702, 0]
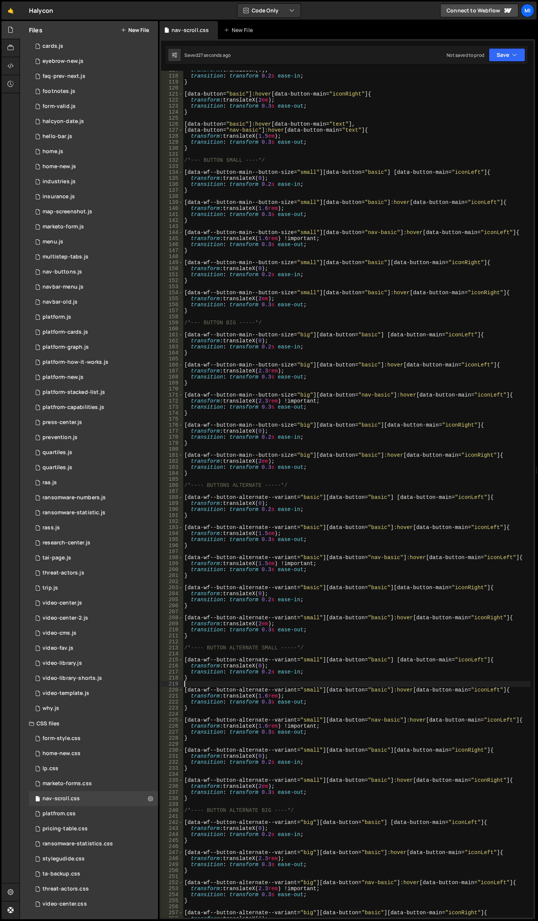
click at [372, 525] on div "transform : translateX( 0 ) ; transition : transform 0.2 s ease-in ; } [ data-b…" at bounding box center [357, 496] width 348 height 859
click at [267, 534] on div "transform : translateX( 0 ) ; transition : transform 0.2 s ease-in ; } [ data-b…" at bounding box center [357, 496] width 348 height 859
click at [270, 563] on div "transform : translateX( 0 ) ; transition : transform 0.2 s ease-in ; } [ data-b…" at bounding box center [357, 496] width 348 height 859
click at [270, 530] on div "transform : translateX( 0 ) ; transition : transform 0.2 s ease-in ; } [ data-b…" at bounding box center [357, 496] width 348 height 859
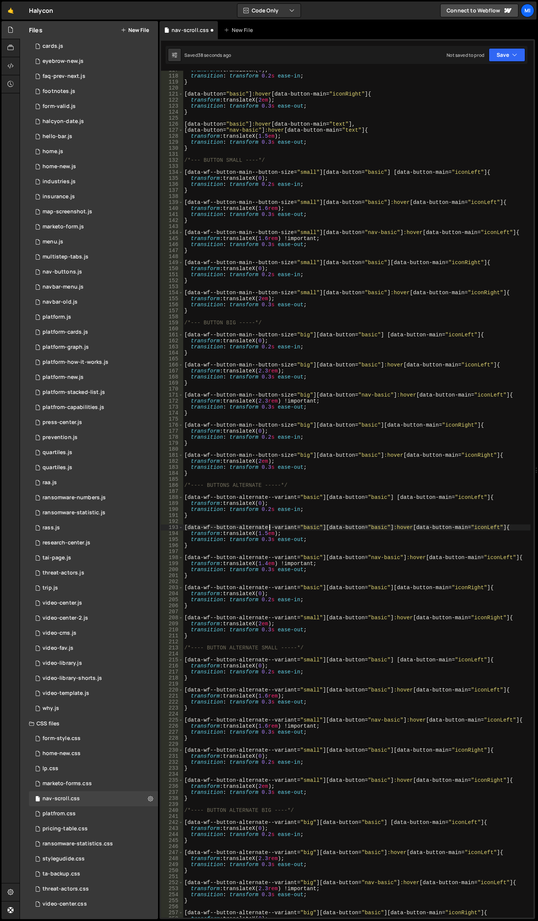
click at [269, 531] on div "transform : translateX( 0 ) ; transition : transform 0.2 s ease-in ; } [ data-b…" at bounding box center [357, 496] width 348 height 859
type textarea "transform: translateX(1.4em);"
click at [264, 519] on div "transform : translateX( 0 ) ; transition : transform 0.2 s ease-in ; } [ data-b…" at bounding box center [357, 496] width 348 height 859
click at [268, 531] on div "transform : translateX( 0 ) ; transition : transform 0.2 s ease-in ; } [ data-b…" at bounding box center [357, 496] width 348 height 859
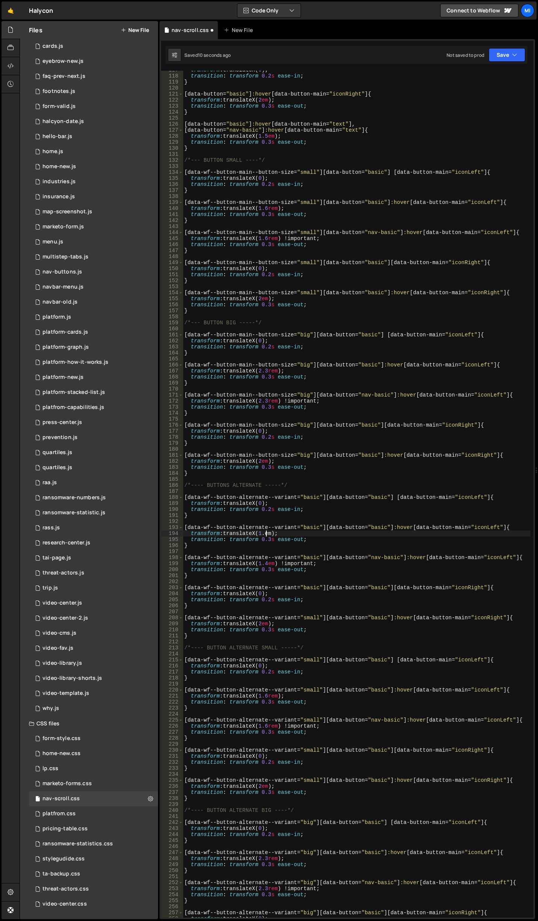
scroll to position [0, 6]
click at [241, 539] on div "transform : translateX( 0 ) ; transition : transform 0.2 s ease-in ; } [ data-b…" at bounding box center [357, 496] width 348 height 859
click at [267, 564] on div "transform : translateX( 0 ) ; transition : transform 0.2 s ease-in ; } [ data-b…" at bounding box center [357, 496] width 348 height 859
type textarea "transform: translateX(1.3em) !important;"
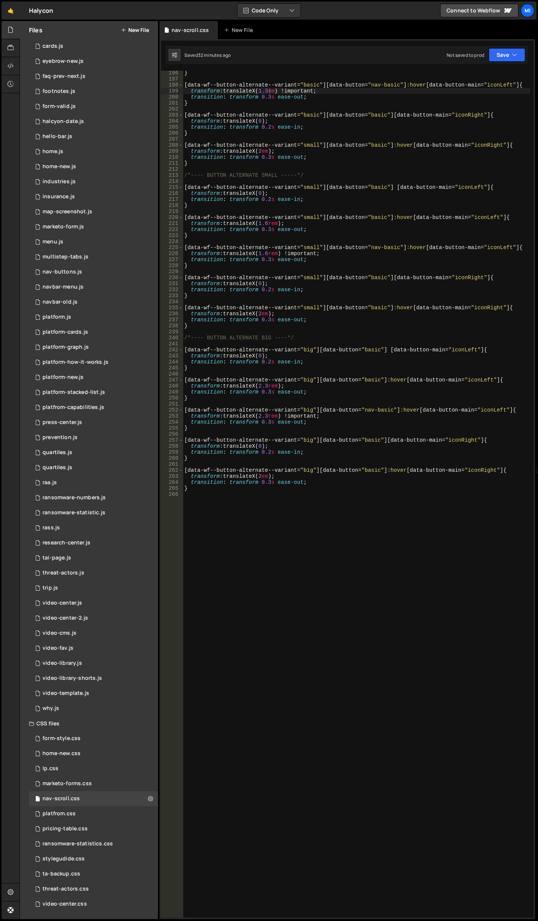
scroll to position [1175, 0]
click at [364, 773] on div "} [ data-wf--button-alternate--variant = " basic " ][ data-button = " nav-basic…" at bounding box center [357, 499] width 348 height 859
paste textarea "button-link"
type textarea ".button-link {}"
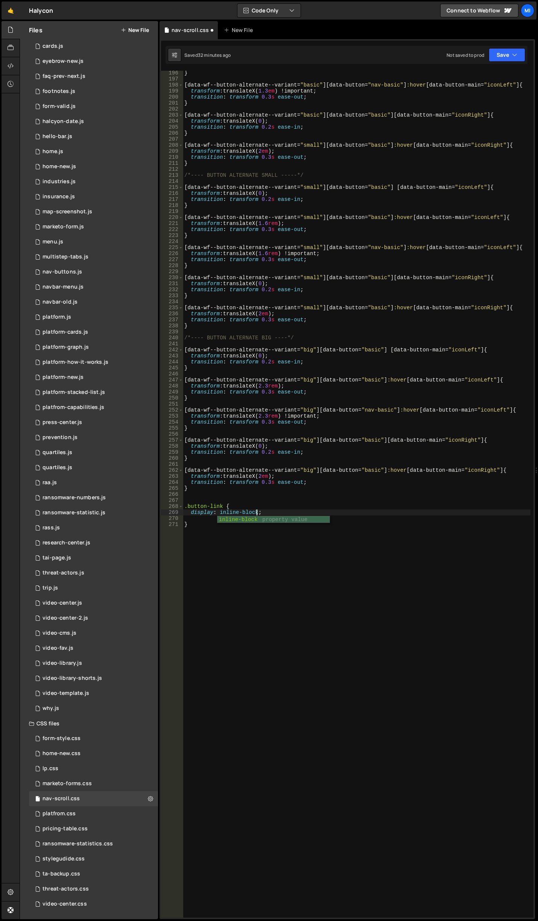
type textarea "display: inline-block!"
click at [234, 525] on div "} [ data-wf--button-alternate--variant = " basic " ][ data-button = " nav-basic…" at bounding box center [357, 499] width 348 height 859
click at [242, 506] on div "} [ data-wf--button-alternate--variant = " basic " ][ data-button = " nav-basic…" at bounding box center [357, 499] width 348 height 859
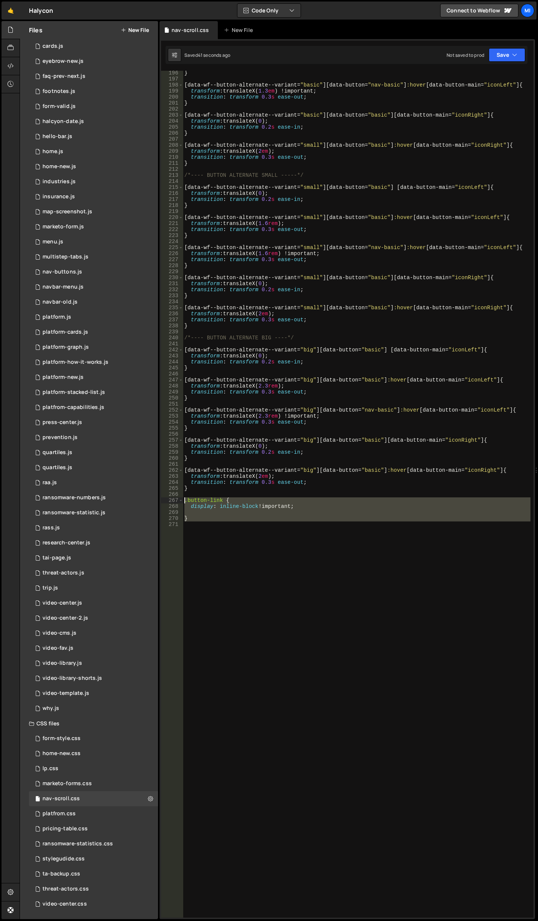
drag, startPoint x: 223, startPoint y: 577, endPoint x: 167, endPoint y: 501, distance: 94.8
click at [167, 501] on div "display: inline-block !important; 196 197 198 199 200 201 202 203 204 205 206 2…" at bounding box center [347, 494] width 372 height 847
type textarea ".button-link { display: inline-block !important;"
